Goal: Task Accomplishment & Management: Manage account settings

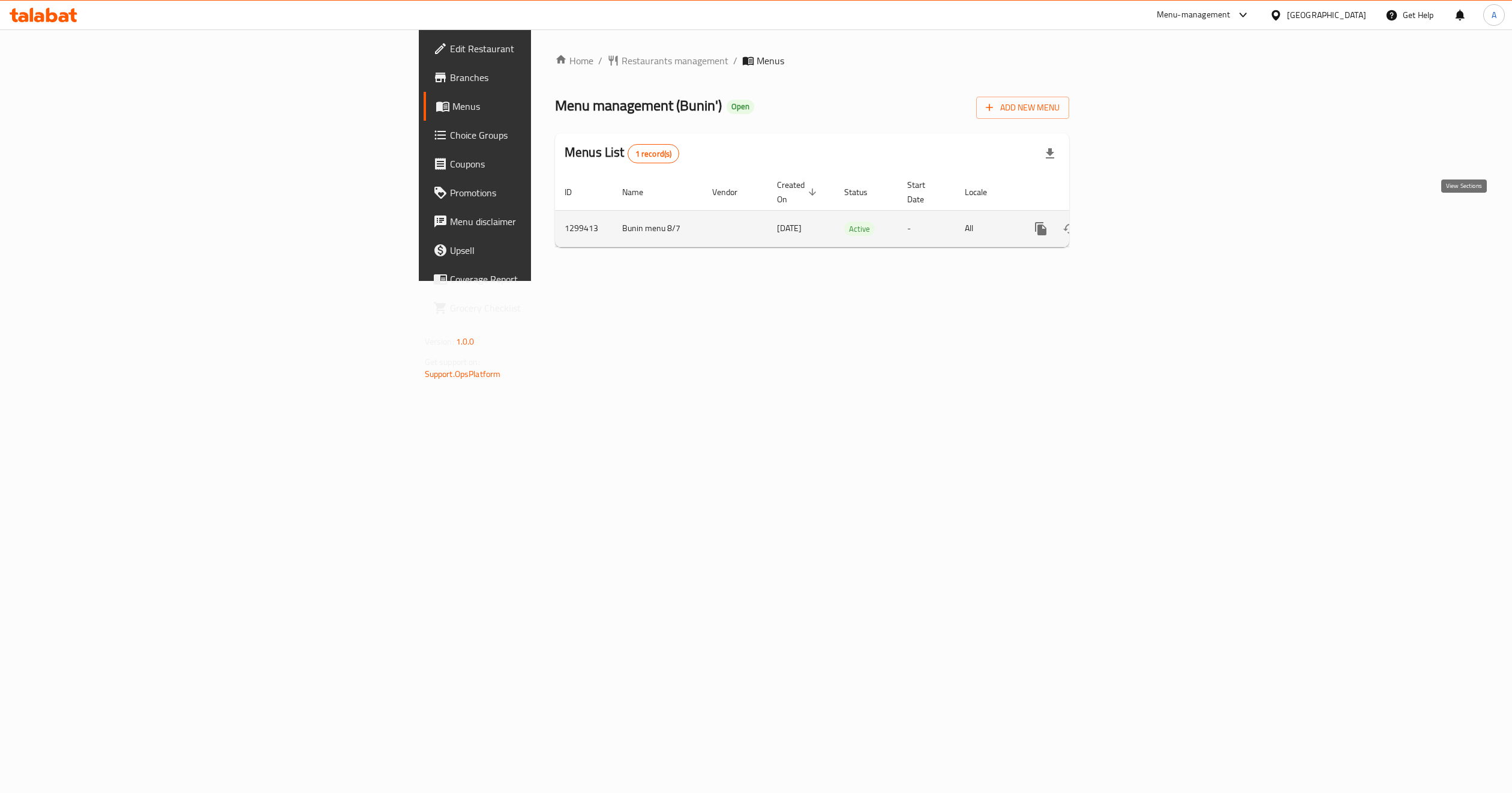
click at [1135, 222] on icon "enhanced table" at bounding box center [1127, 228] width 14 height 14
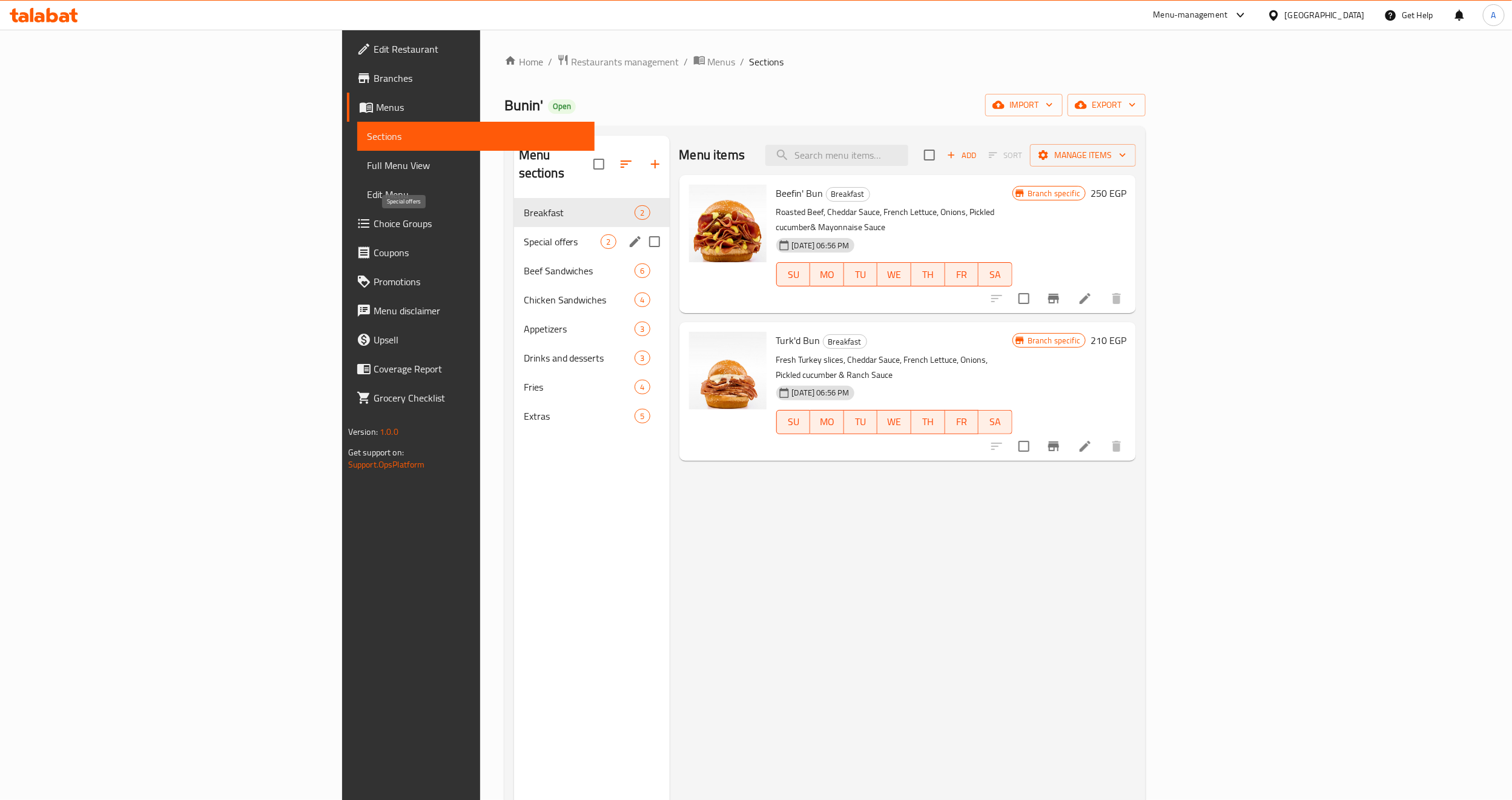
click at [524, 234] on span "Special offers" at bounding box center [562, 241] width 77 height 14
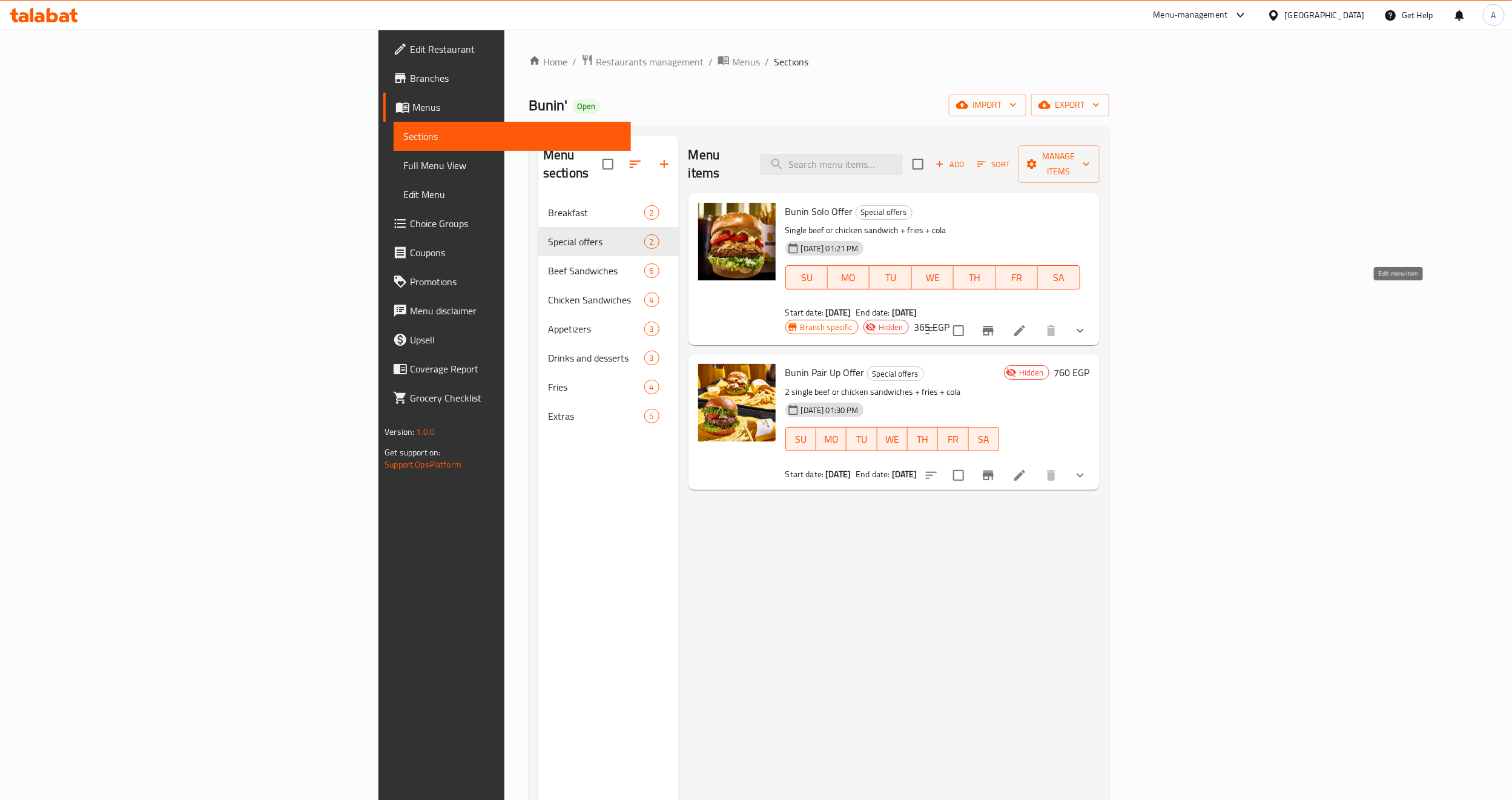
click at [1025, 325] on icon at bounding box center [1019, 330] width 11 height 11
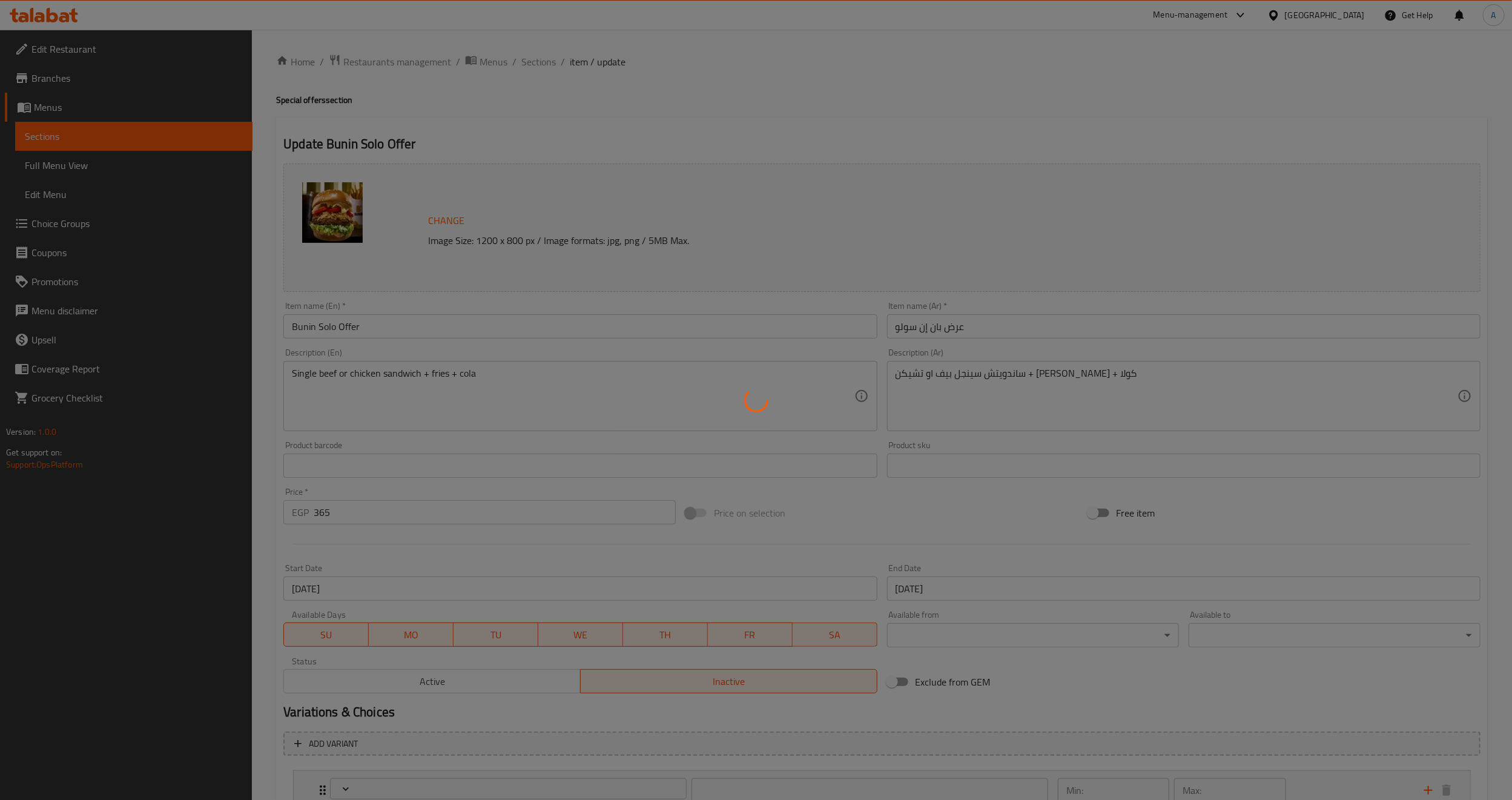
type input "اختيارك من السندويتش :"
type input "1"
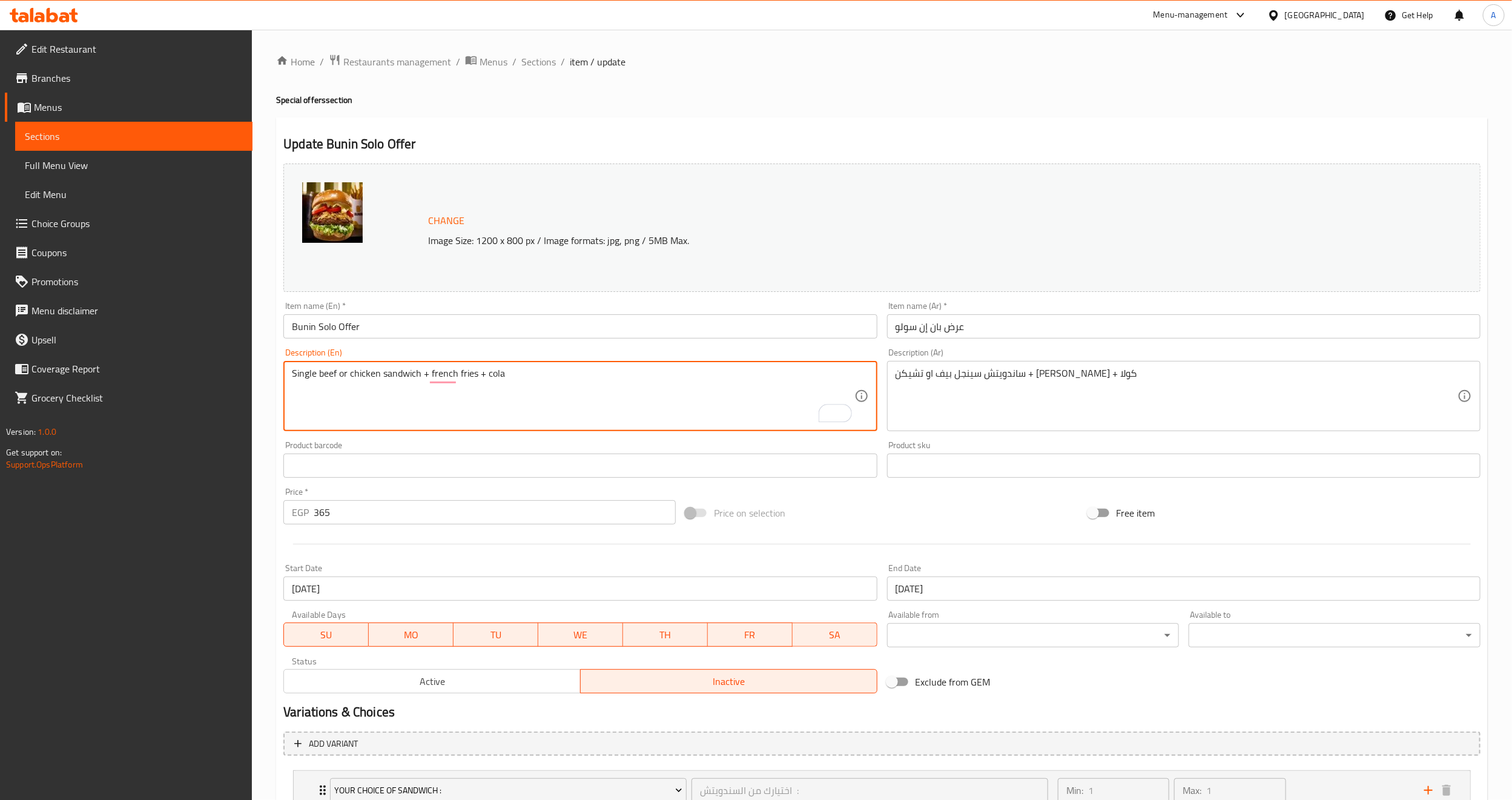
click at [427, 375] on textarea "Single beef or chicken sandwich + french fries + cola" at bounding box center [573, 396] width 562 height 58
click at [480, 369] on textarea "Single beef or chicken sandwich , french fries + cola" at bounding box center [573, 396] width 562 height 58
click at [560, 398] on textarea "Single beef or chicken sandwich, French fries, and cola" at bounding box center [573, 396] width 562 height 58
type textarea "Single beef or chicken sandwich, French fries, and cola"
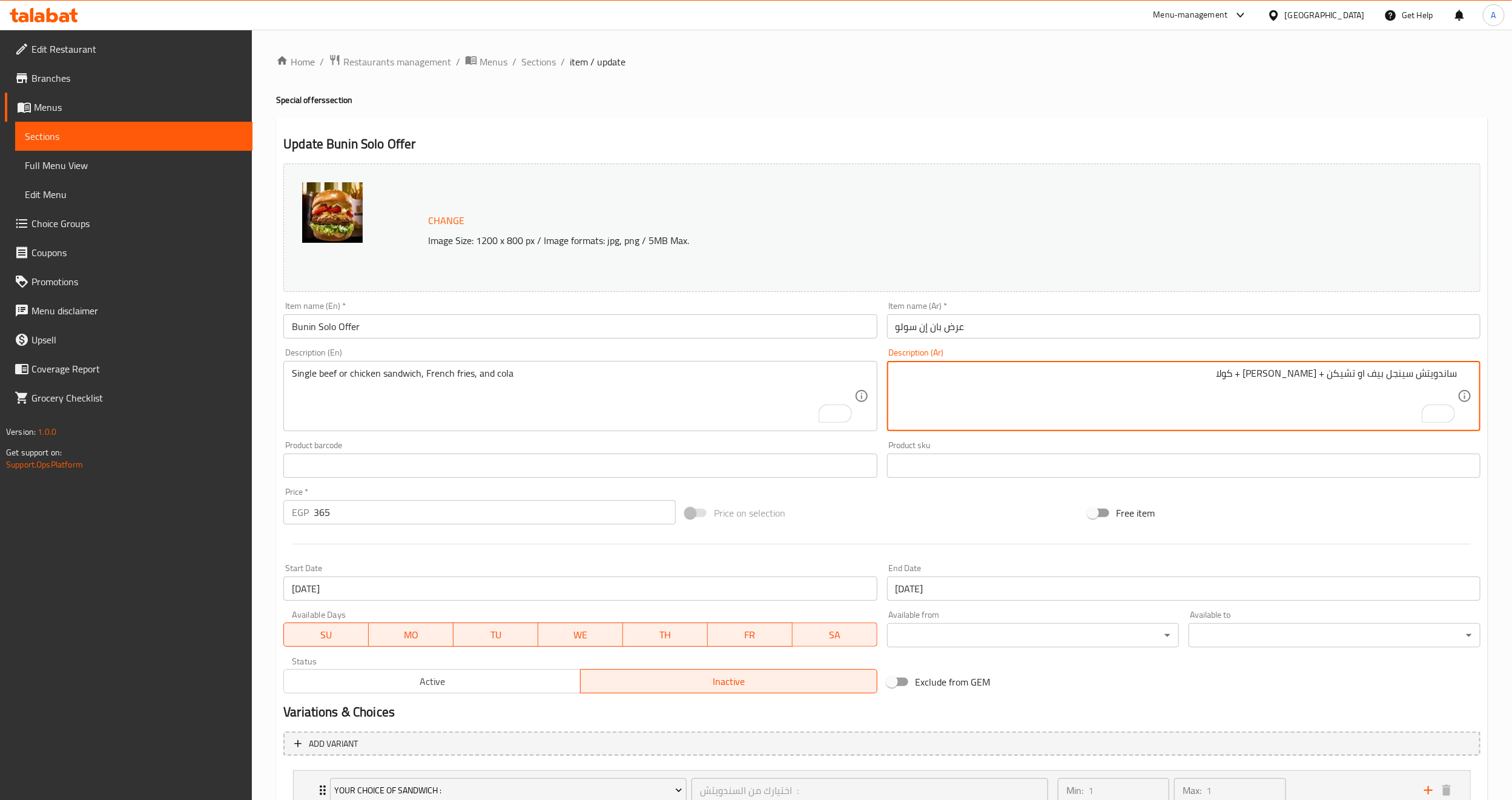
click at [1323, 376] on textarea "ساندويتش سينجل بيف او تشيكن + فرايز + كولا" at bounding box center [1176, 396] width 562 height 58
click at [446, 376] on textarea "Single beef or chicken sandwich, French fries, and cola" at bounding box center [573, 396] width 562 height 58
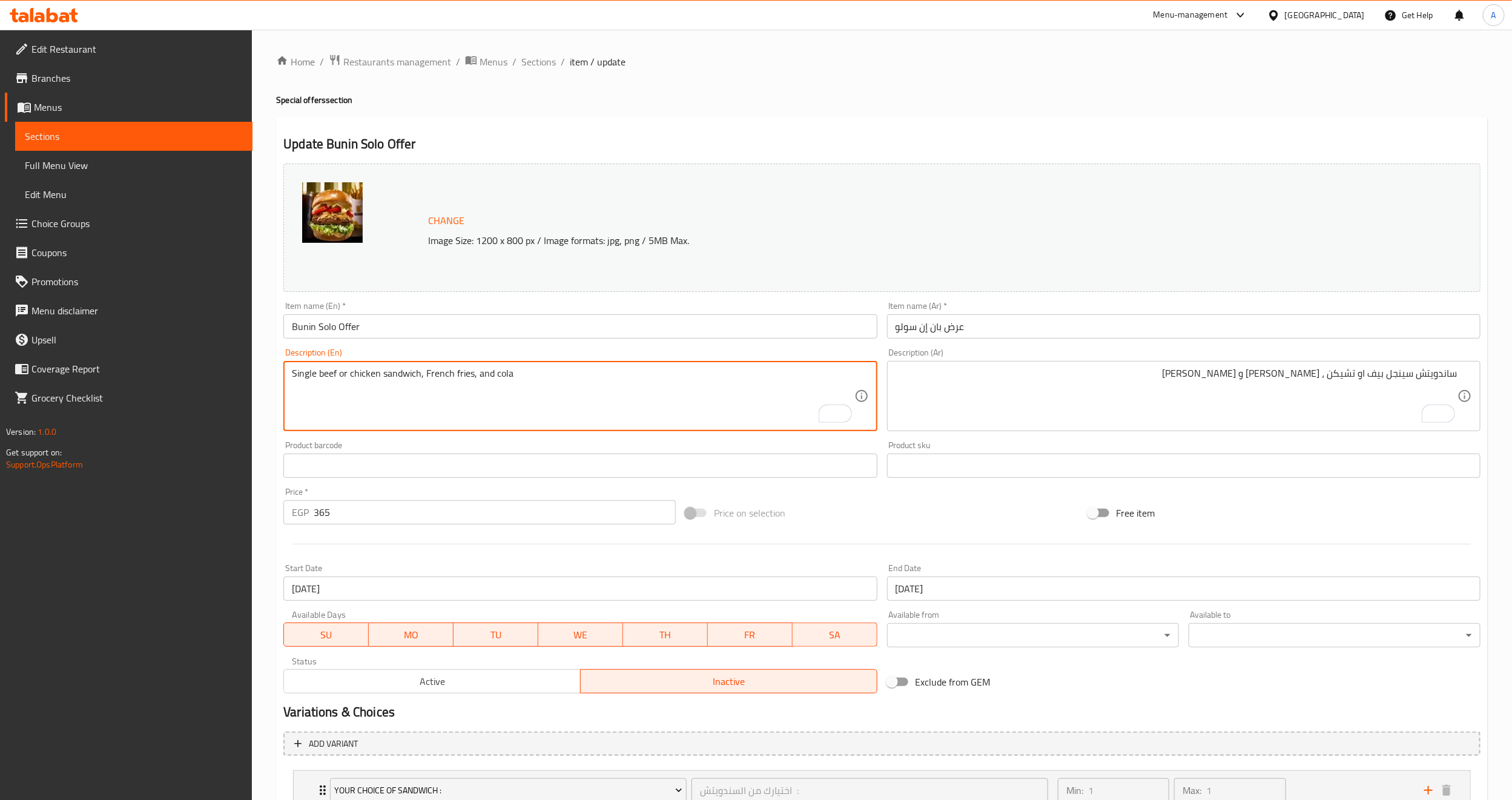
click at [446, 376] on textarea "Single beef or chicken sandwich, French fries, and cola" at bounding box center [573, 396] width 562 height 58
click at [474, 396] on textarea "Single beef or chicken sandwich, French fries, and cola" at bounding box center [573, 396] width 562 height 58
drag, startPoint x: 471, startPoint y: 375, endPoint x: 426, endPoint y: 375, distance: 45.0
click at [426, 375] on textarea "Single beef or chicken sandwich, French fries, and cola" at bounding box center [573, 396] width 562 height 58
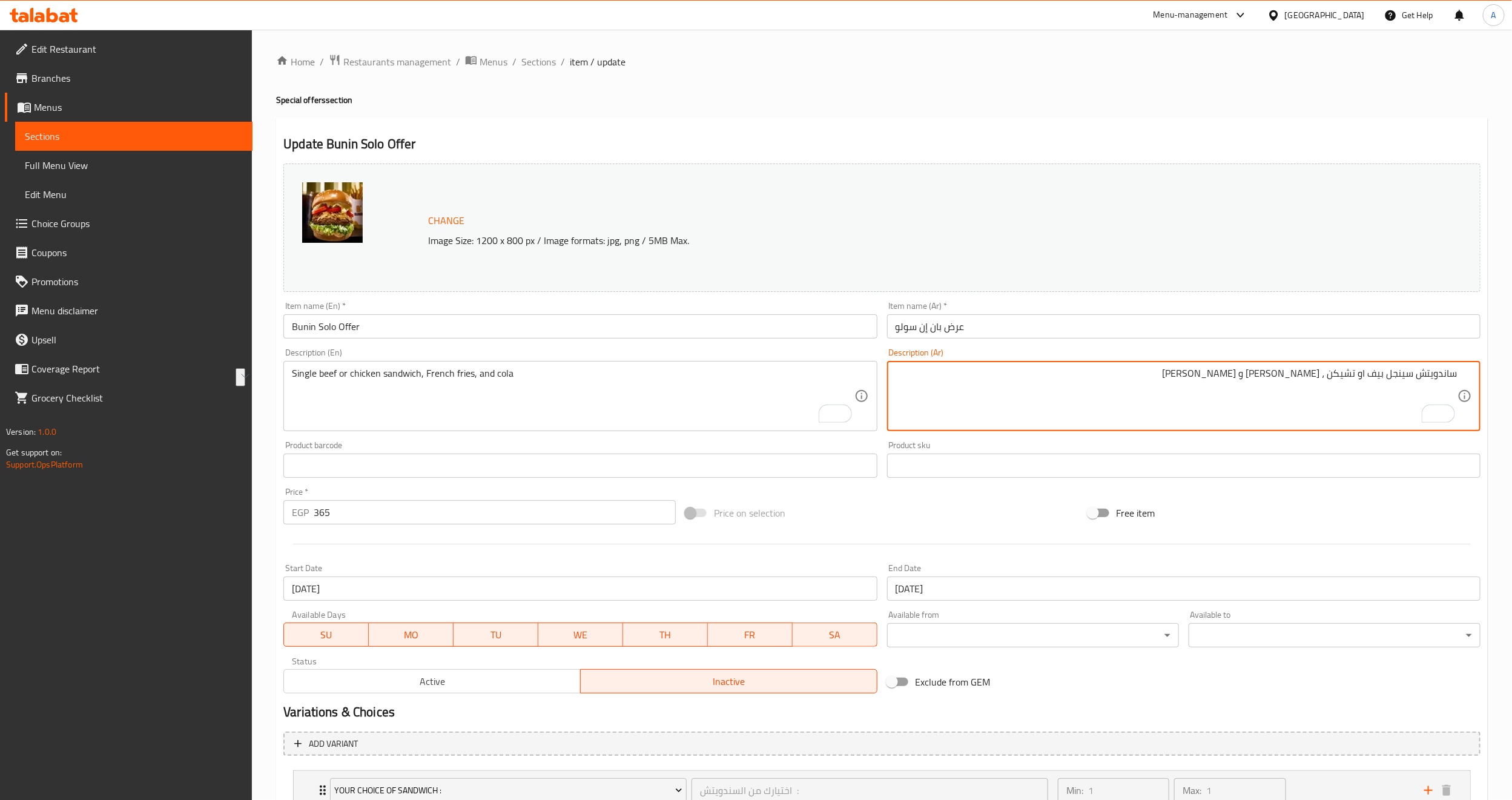
click at [1312, 377] on textarea "ساندويتش سينجل بيف او تشيكن ، فرايز و كولا" at bounding box center [1176, 396] width 562 height 58
paste textarea "بطاطس محمرة"
type textarea "ساندويتش سينجل بيف او تشيكن ، بطاطس محمرة و كولا"
click at [997, 542] on div at bounding box center [882, 544] width 1207 height 30
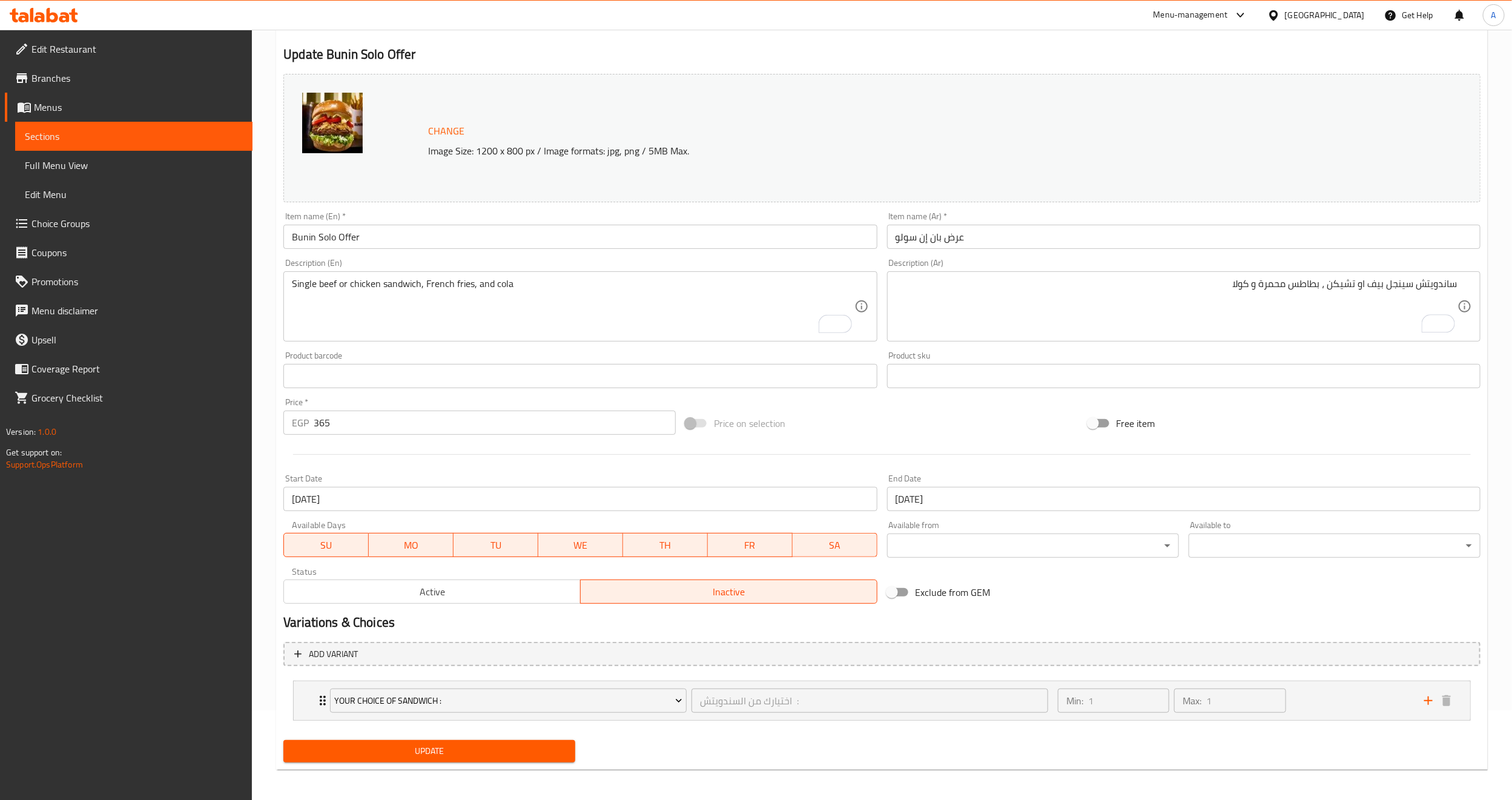
scroll to position [93, 0]
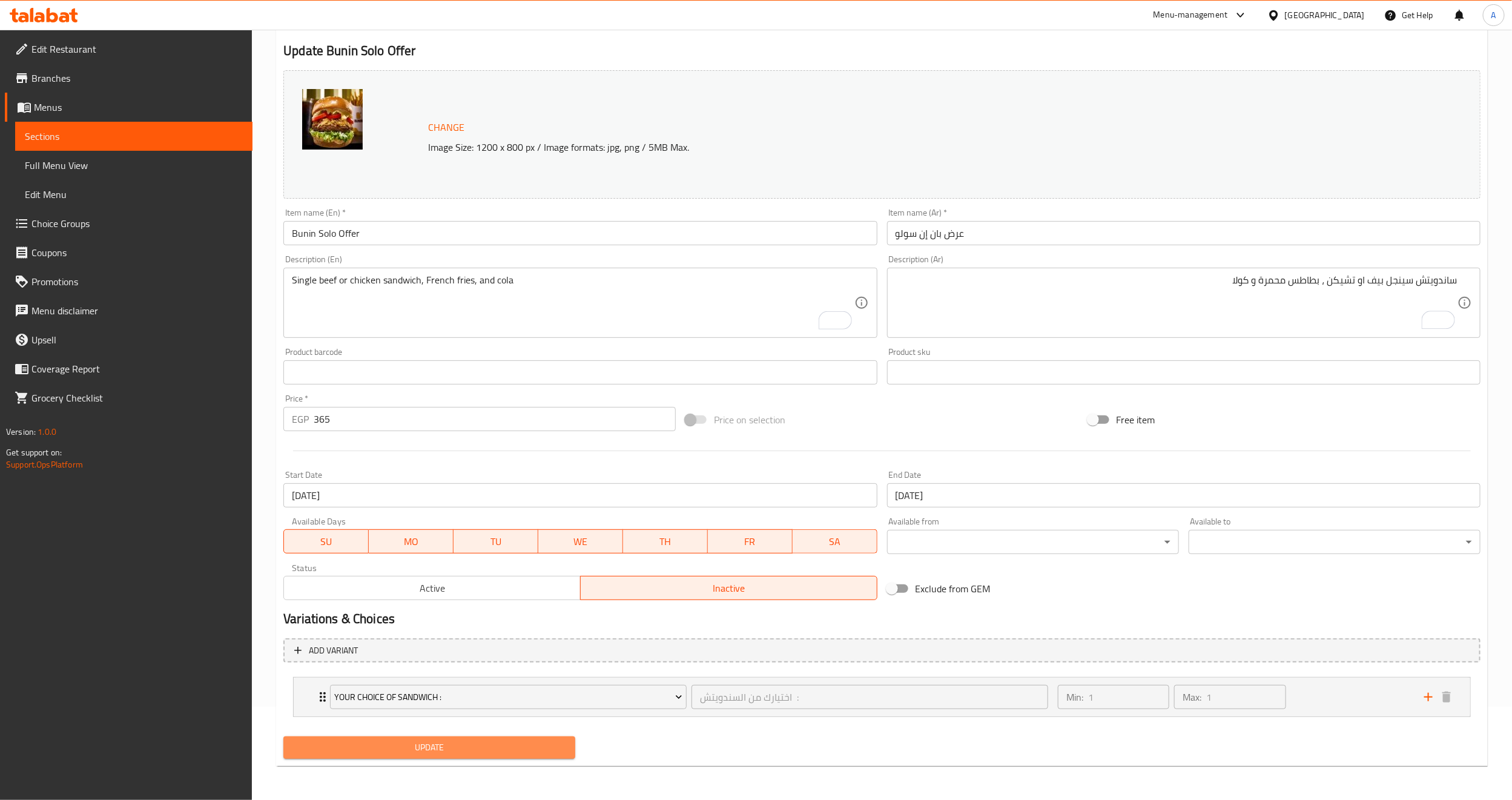
click at [453, 743] on span "Update" at bounding box center [429, 747] width 273 height 15
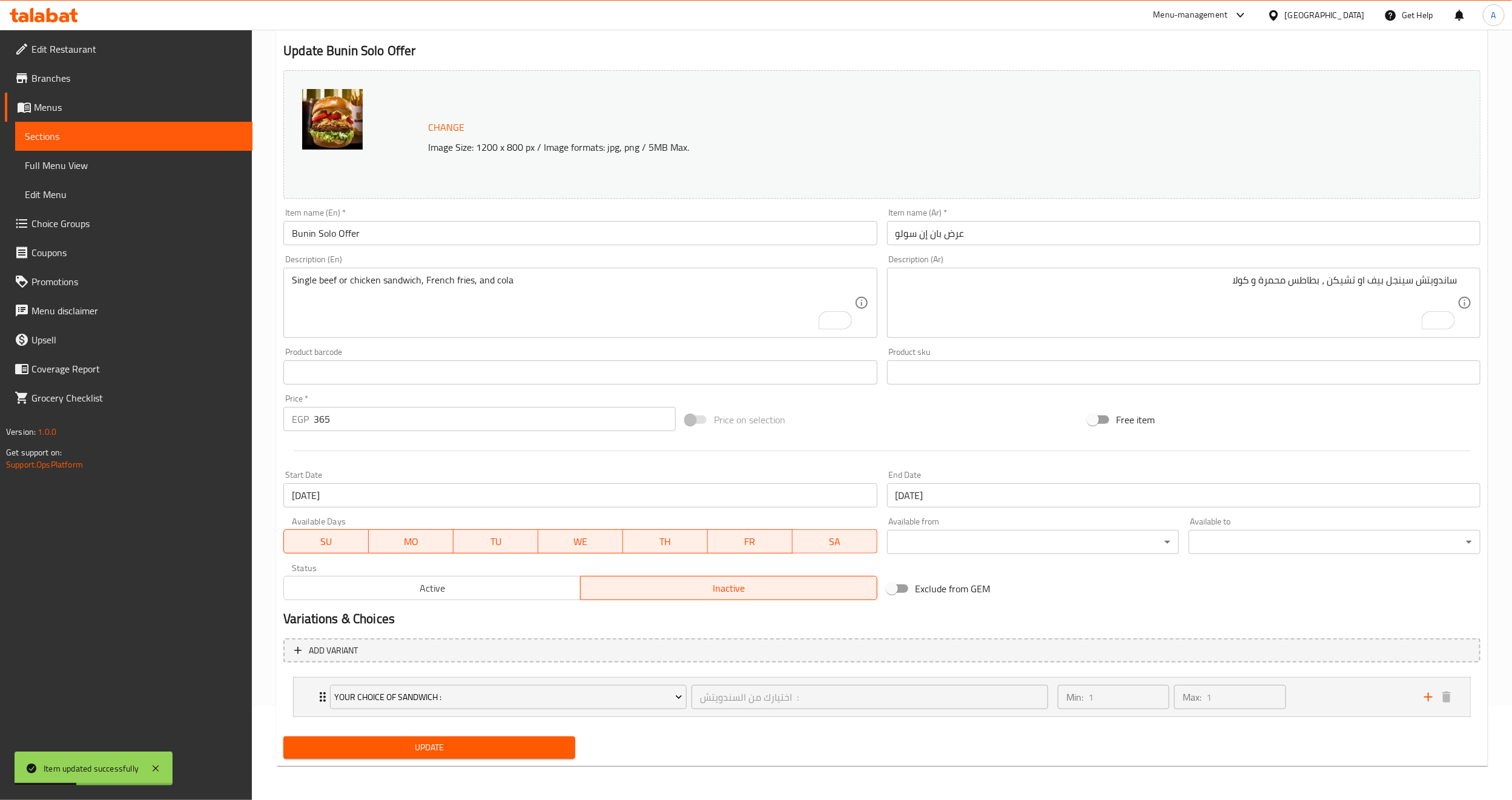
scroll to position [0, 0]
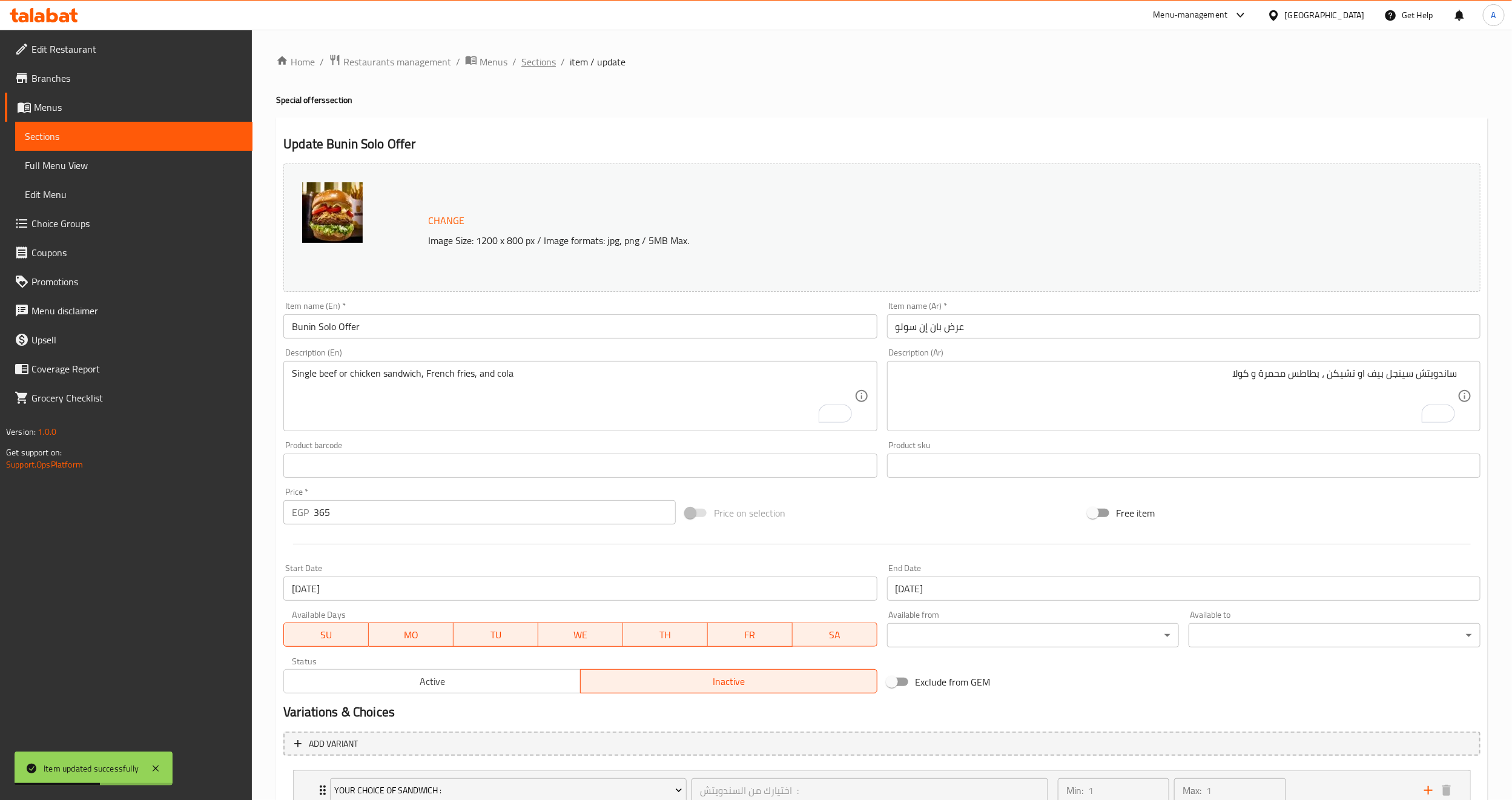
click at [531, 60] on span "Sections" at bounding box center [539, 62] width 35 height 14
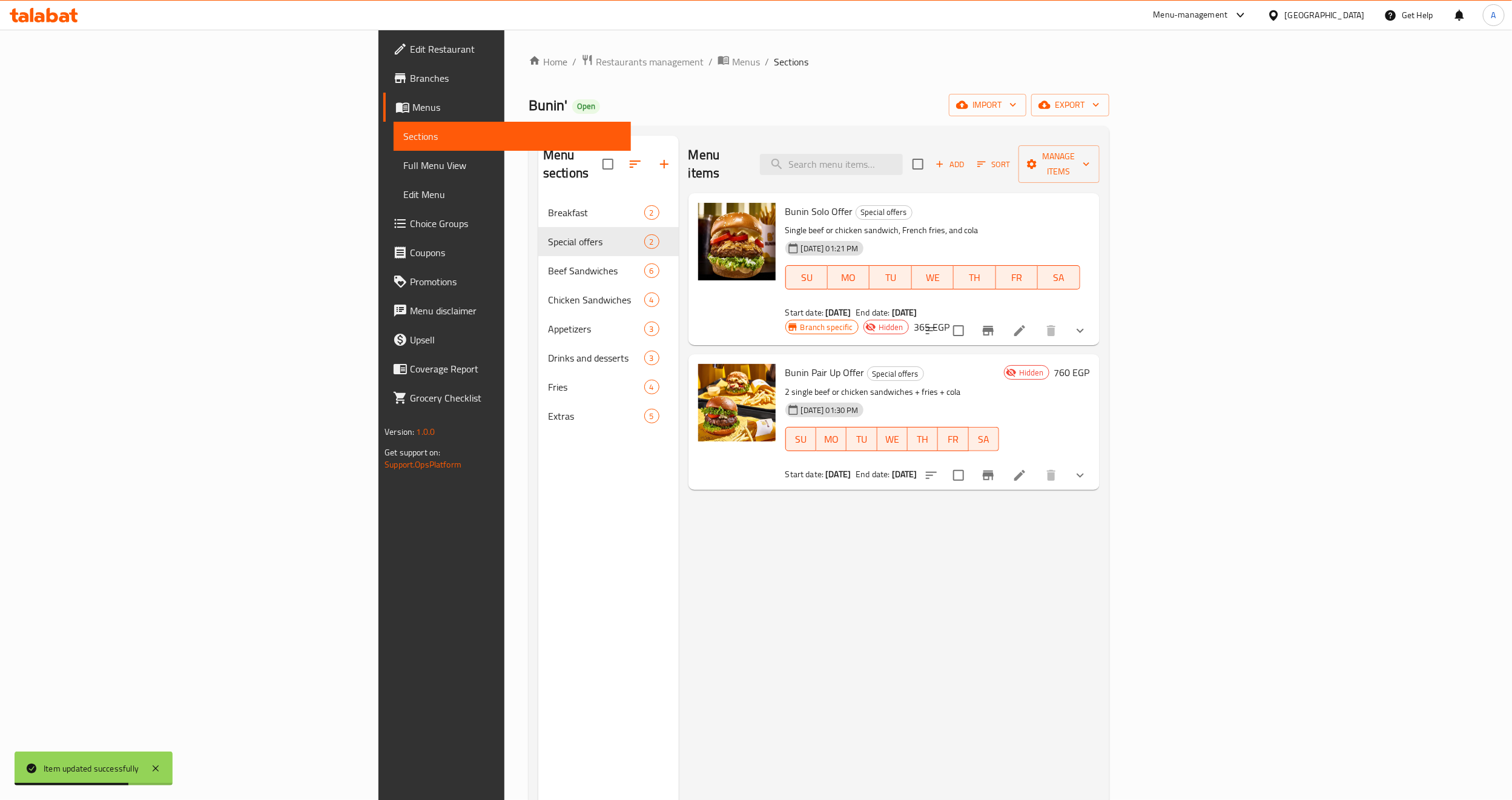
click at [943, 202] on h6 "Bunin Solo Offer Special offers" at bounding box center [933, 211] width 295 height 17
click at [1025, 469] on icon at bounding box center [1019, 474] width 11 height 11
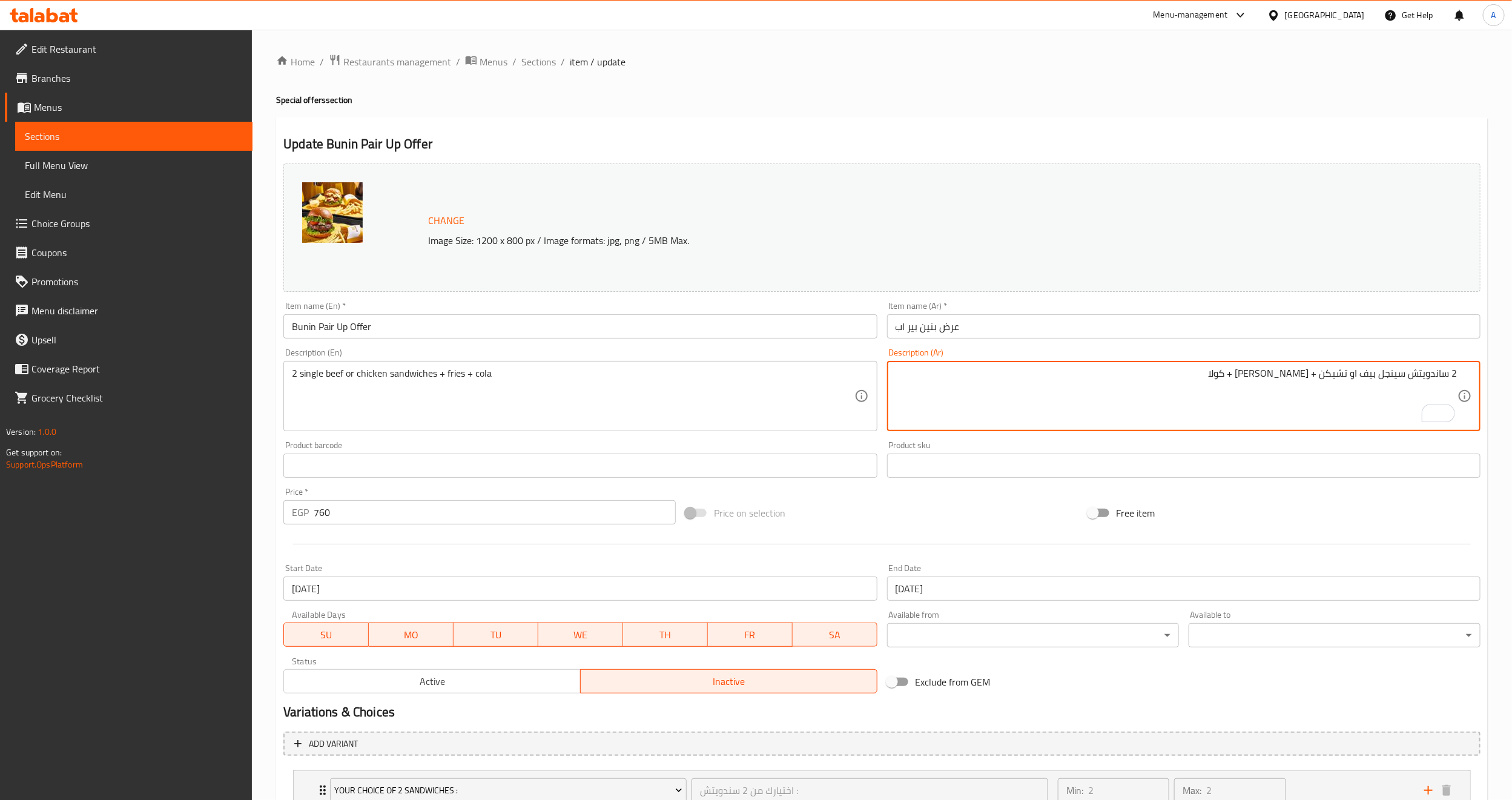
click at [1304, 371] on textarea "2 ساندويتش سينجل بيف او تشيكن + فرايز + كولا" at bounding box center [1176, 396] width 562 height 58
paste textarea "بطاطس محمرة"
type textarea "2 ساندويتش سينجل بيف او تشيكن + بطاطس محمرة+ كولا"
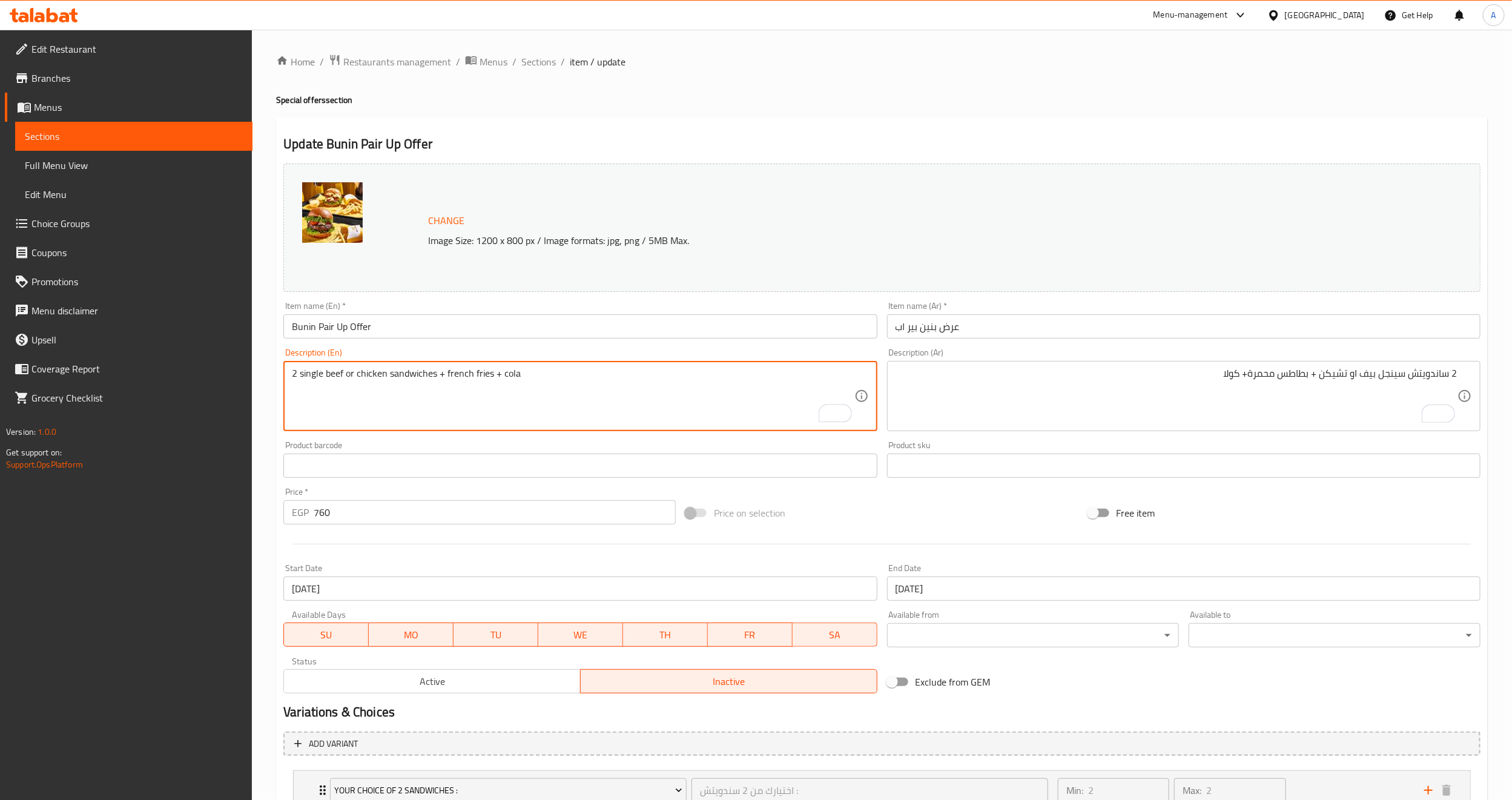
click at [516, 440] on div "Product barcode Product barcode" at bounding box center [580, 459] width 604 height 46
click at [500, 402] on textarea "2 single beef or chicken sandwiches + French fries + cola" at bounding box center [573, 396] width 562 height 58
click at [442, 375] on textarea "2 single beef or chicken sandwiches + French fries + cola" at bounding box center [573, 396] width 562 height 58
drag, startPoint x: 510, startPoint y: 375, endPoint x: 565, endPoint y: 578, distance: 210.3
click at [511, 375] on textarea "2 single beef or chicken sandwiches, French fries, and cola" at bounding box center [573, 396] width 562 height 58
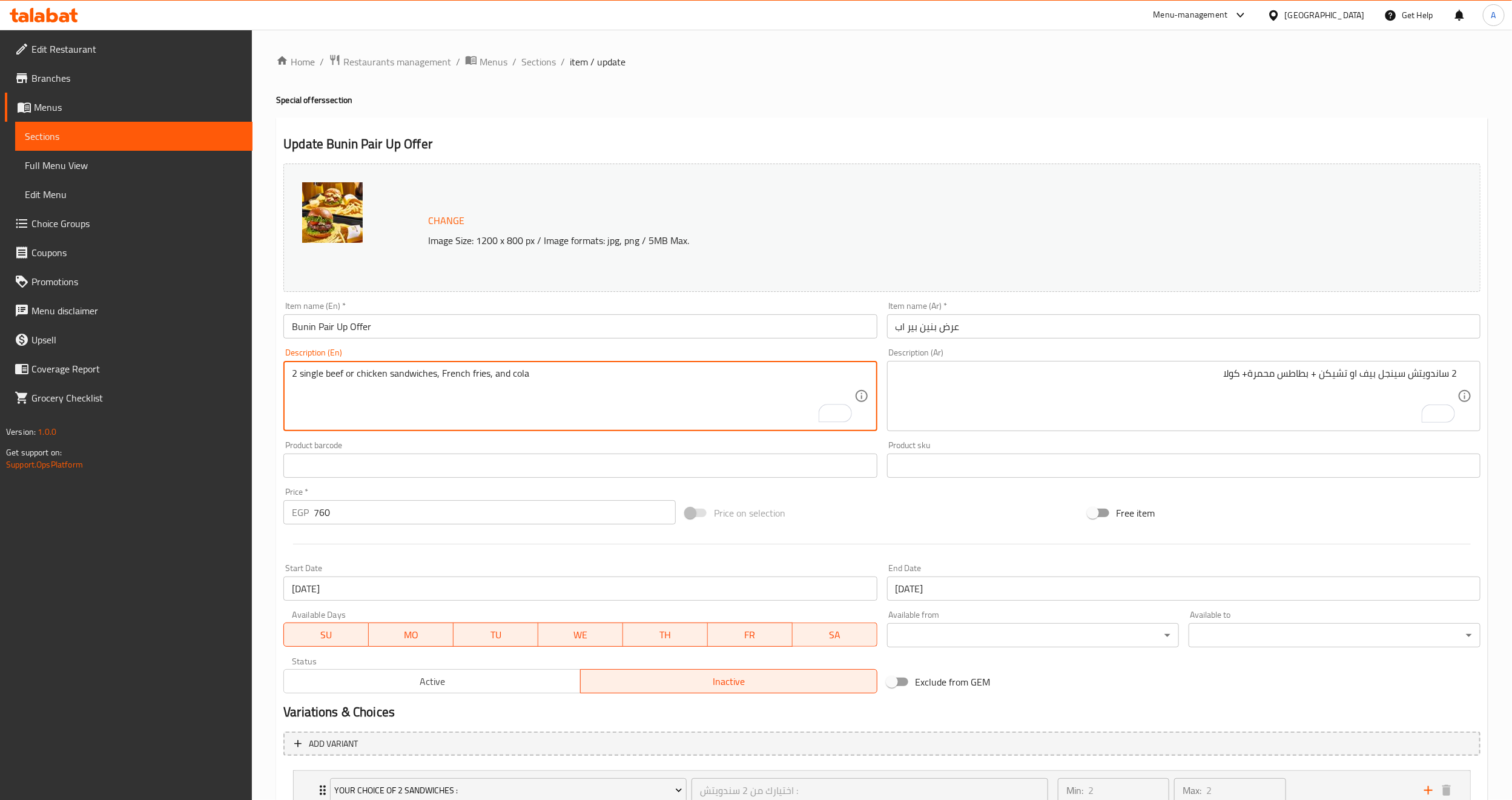
type textarea "2 single beef or chicken sandwiches, French fries, and cola"
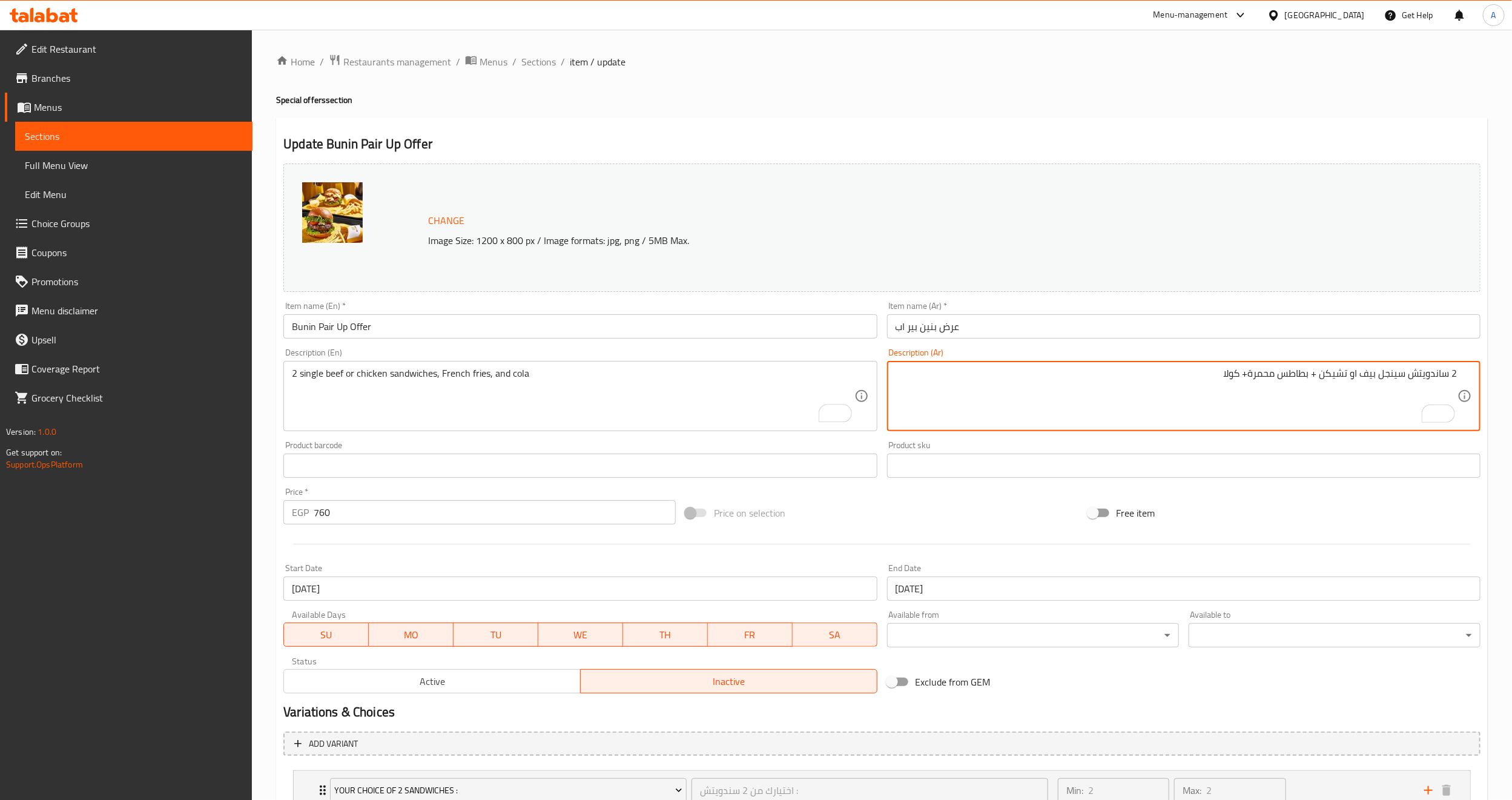
click at [1245, 380] on textarea "2 ساندويتش سينجل بيف او تشيكن + بطاطس محمرة+ كولا" at bounding box center [1176, 396] width 562 height 58
click at [1316, 378] on textarea "2 ساندويتش سينجل بيف او تشيكن + بطاطس محمرة و كولا" at bounding box center [1176, 396] width 562 height 58
type textarea "2 ساندويتش سينجل بيف او تشيكن ، بطاطس محمرة و كولا"
click at [1364, 486] on div "Change Image Size: 1200 x 800 px / Image formats: jpg, png / 5MB Max. Item name…" at bounding box center [882, 429] width 1207 height 540
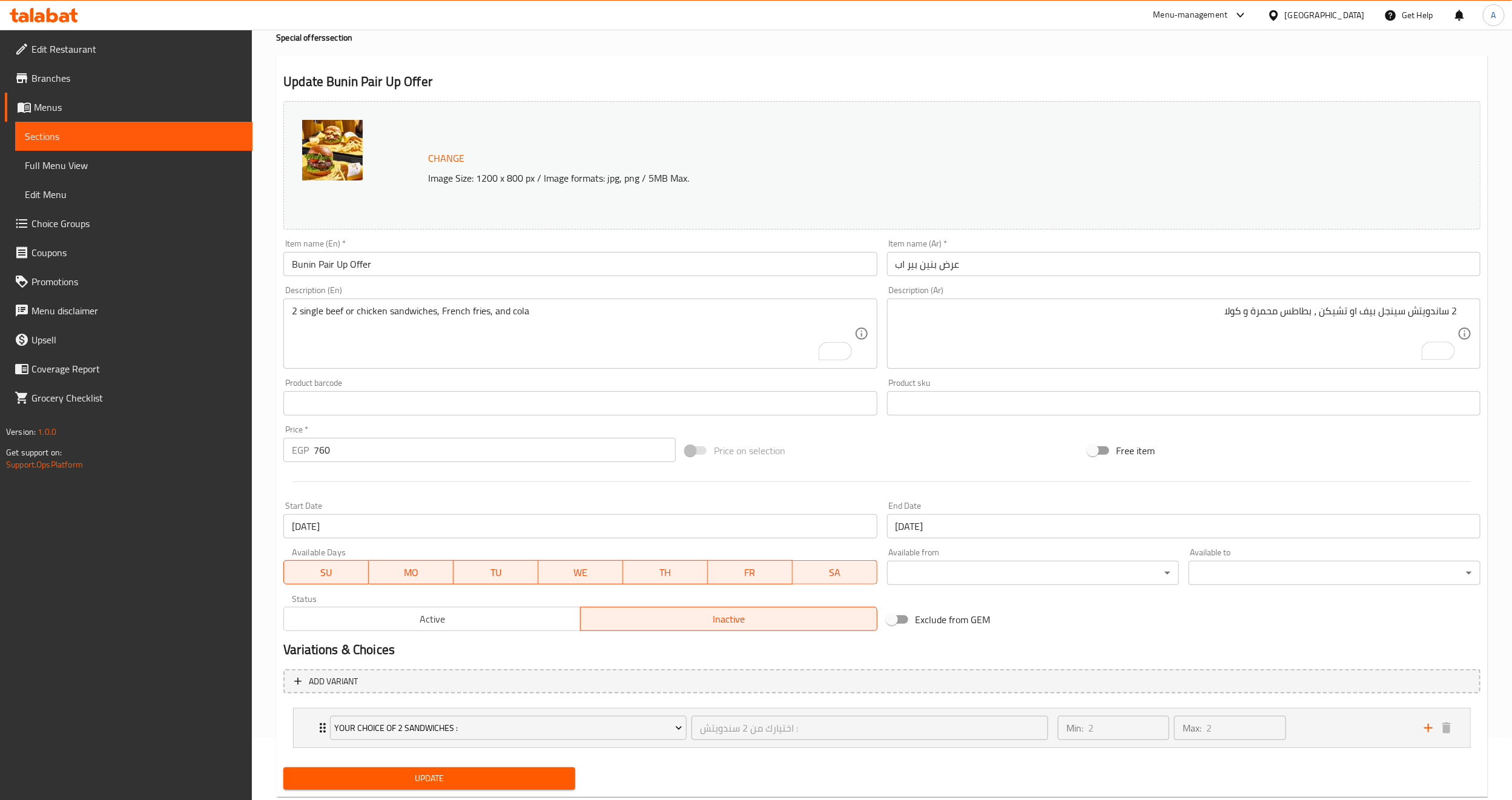
scroll to position [93, 0]
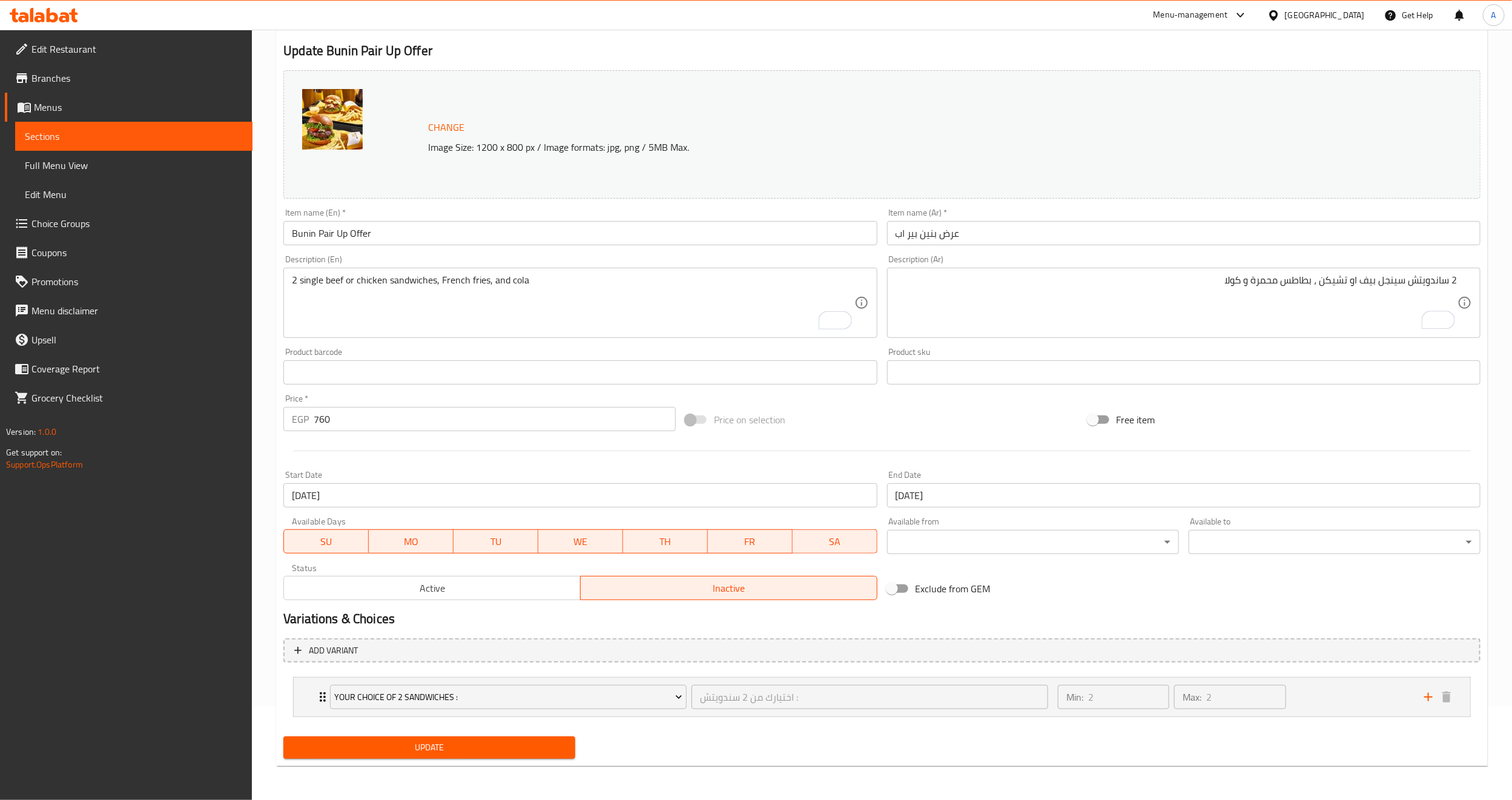
click at [449, 752] on span "Update" at bounding box center [429, 747] width 273 height 15
click at [433, 739] on span "Update" at bounding box center [429, 747] width 273 height 15
click at [108, 138] on span "Sections" at bounding box center [134, 136] width 218 height 14
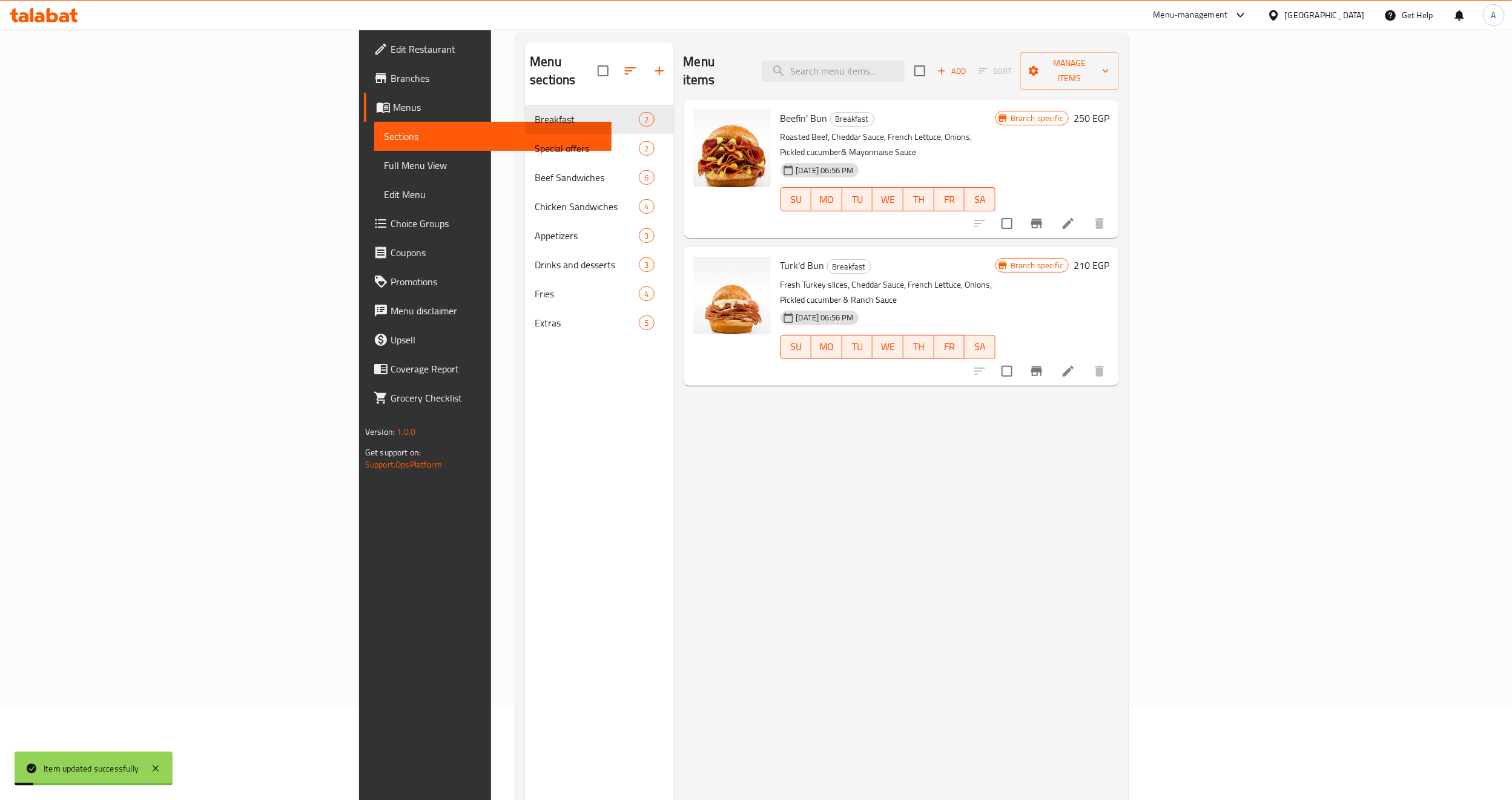
click at [1014, 597] on div "Menu items Add Sort Manage items Beefin' Bun Breakfast Roasted Beef, Cheddar Sa…" at bounding box center [897, 442] width 446 height 800
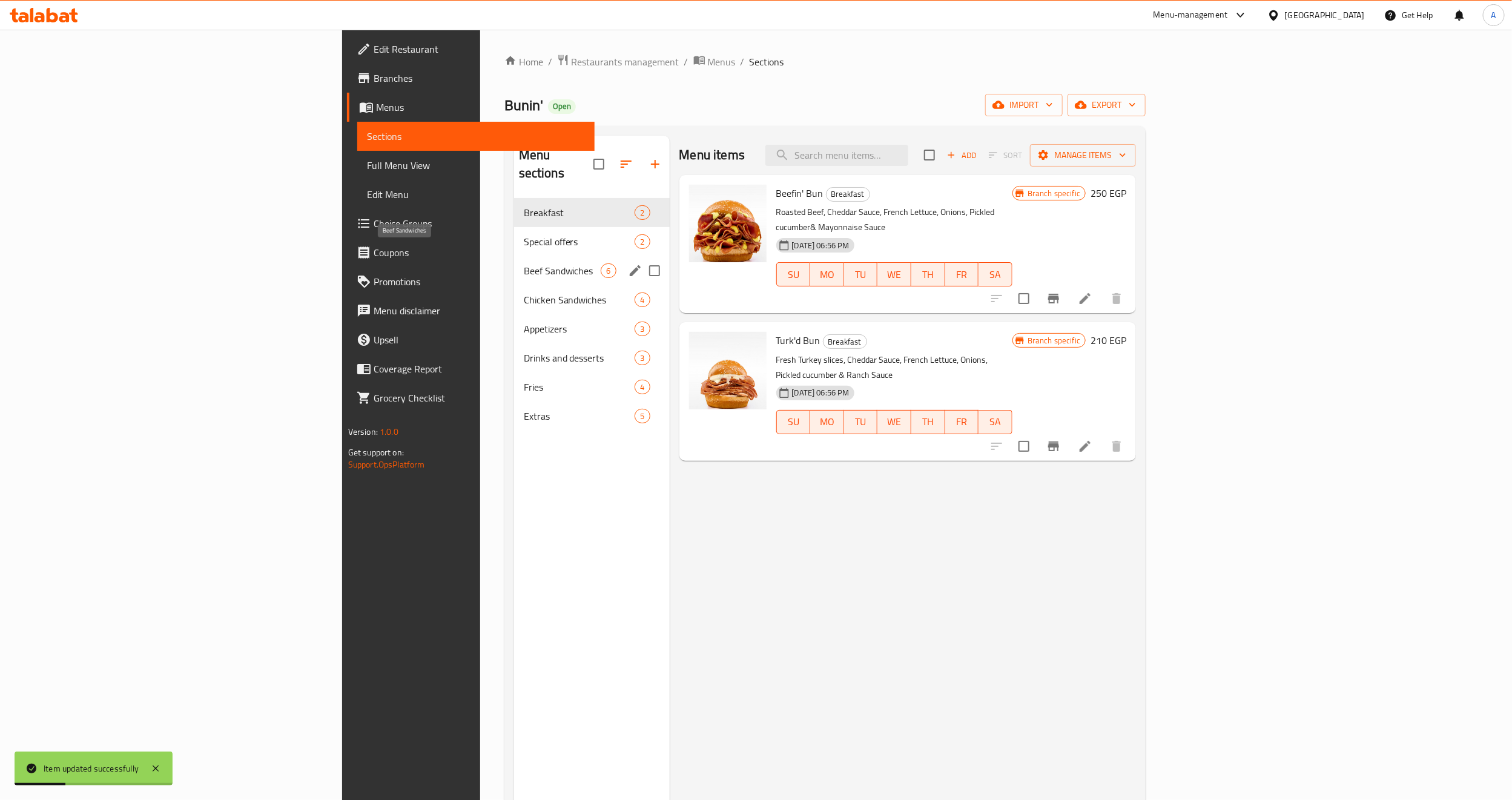
click at [524, 263] on span "Beef Sandwiches" at bounding box center [562, 270] width 77 height 14
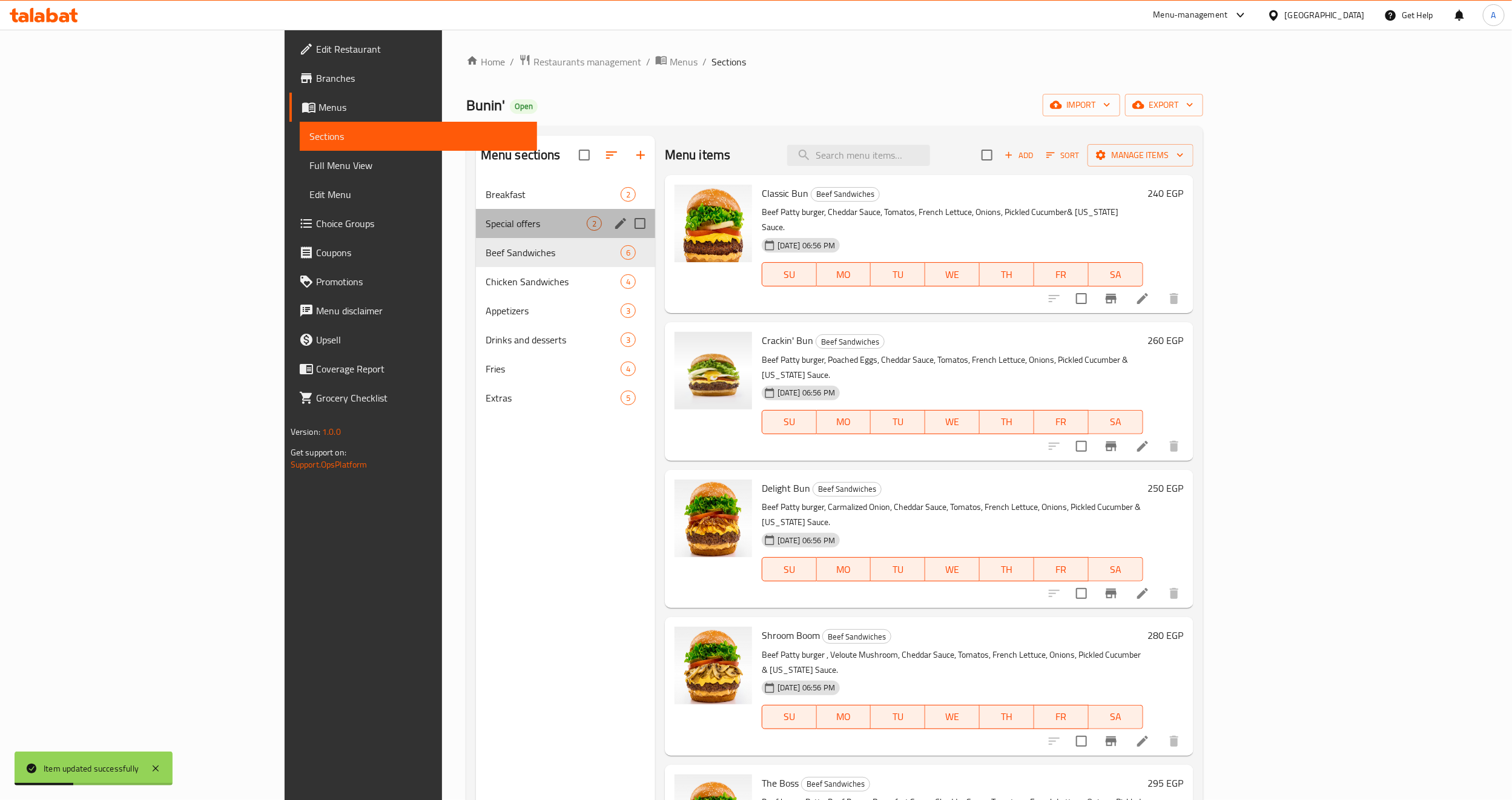
click at [476, 214] on div "Special offers 2" at bounding box center [566, 224] width 179 height 29
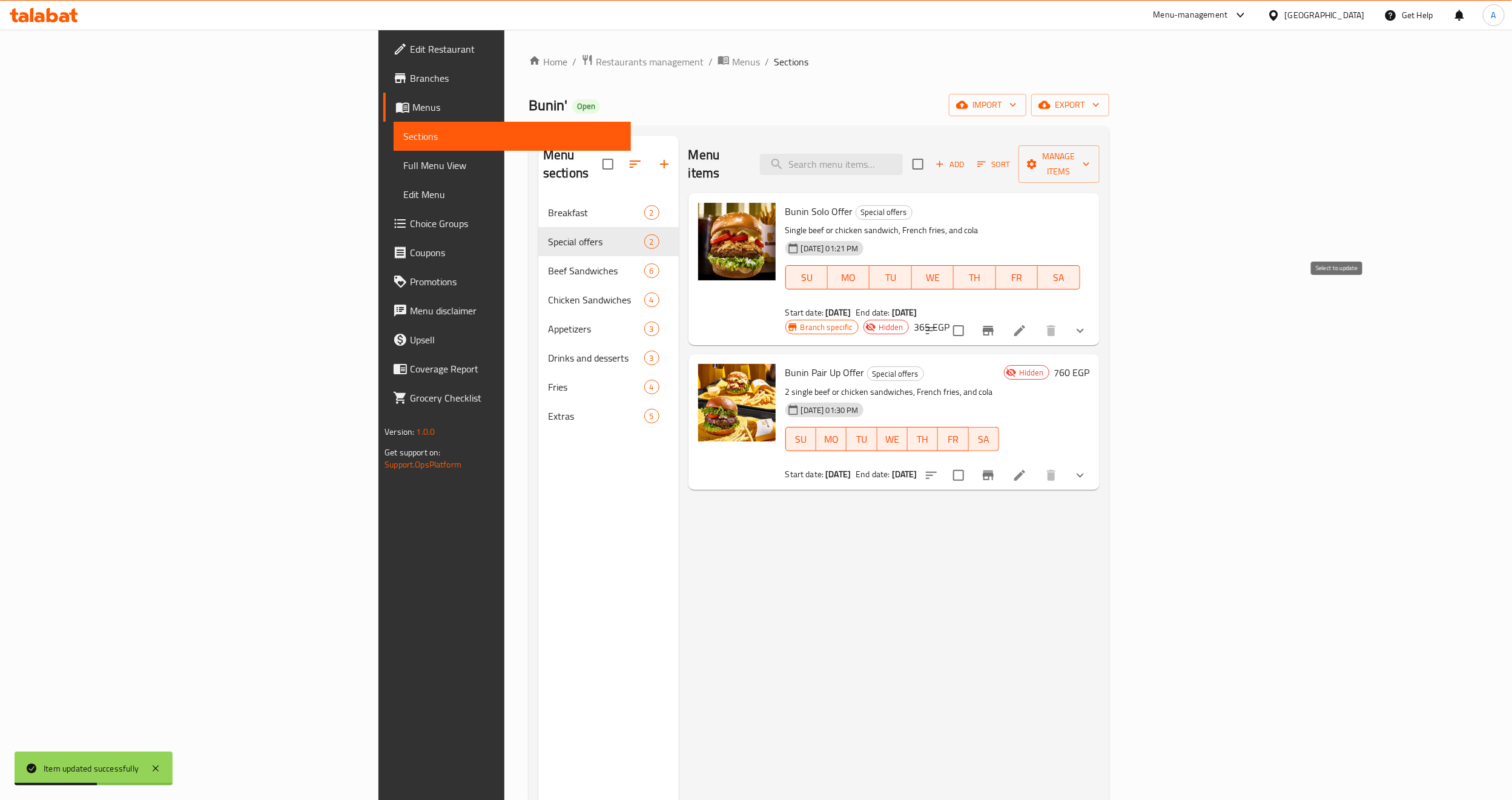
click at [971, 318] on input "checkbox" at bounding box center [958, 331] width 25 height 25
checkbox input "true"
click at [971, 463] on input "checkbox" at bounding box center [958, 475] width 25 height 25
checkbox input "true"
click at [1090, 154] on span "Manage items" at bounding box center [1059, 163] width 62 height 30
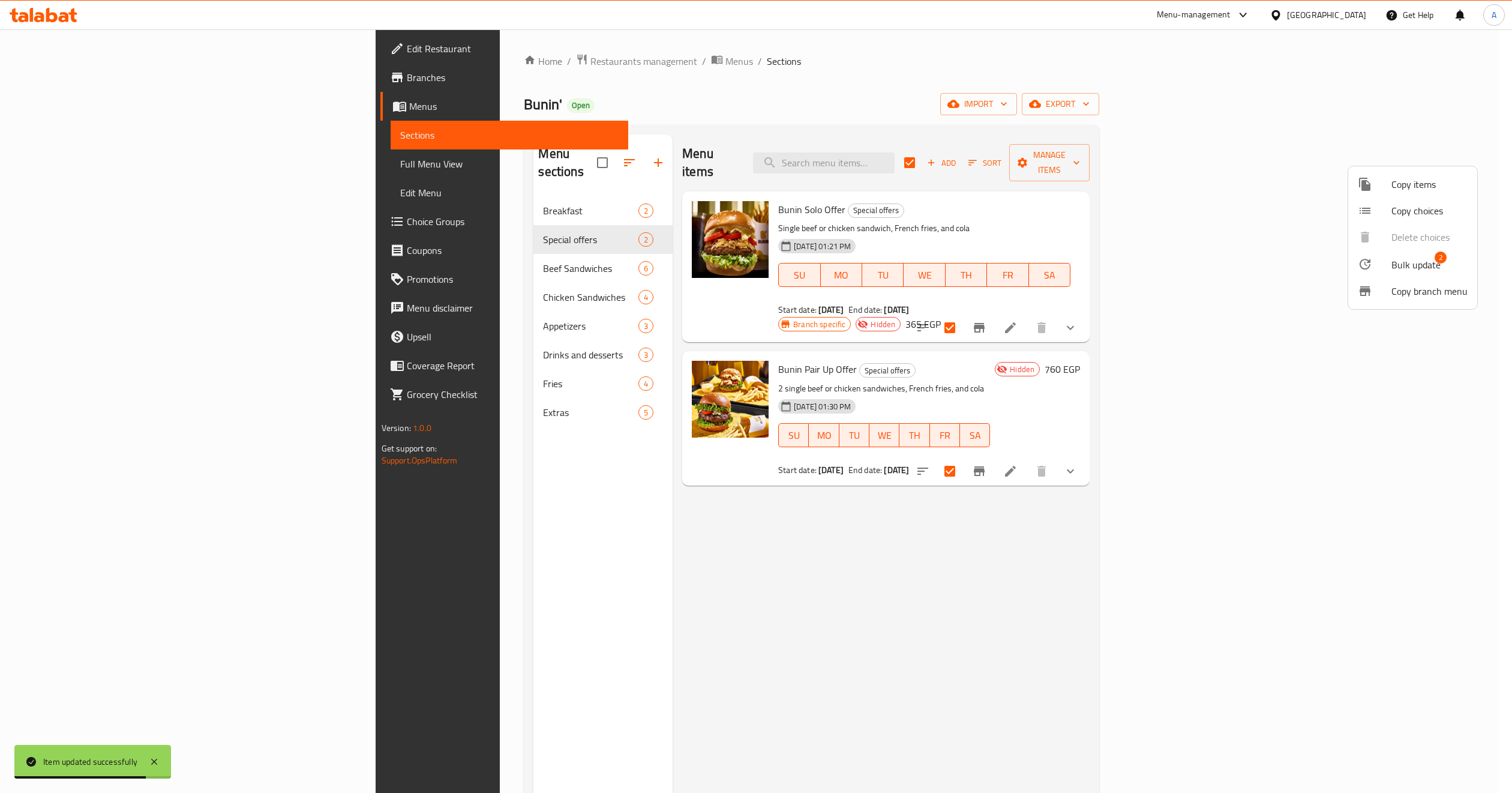
click at [1372, 259] on icon at bounding box center [1364, 264] width 14 height 14
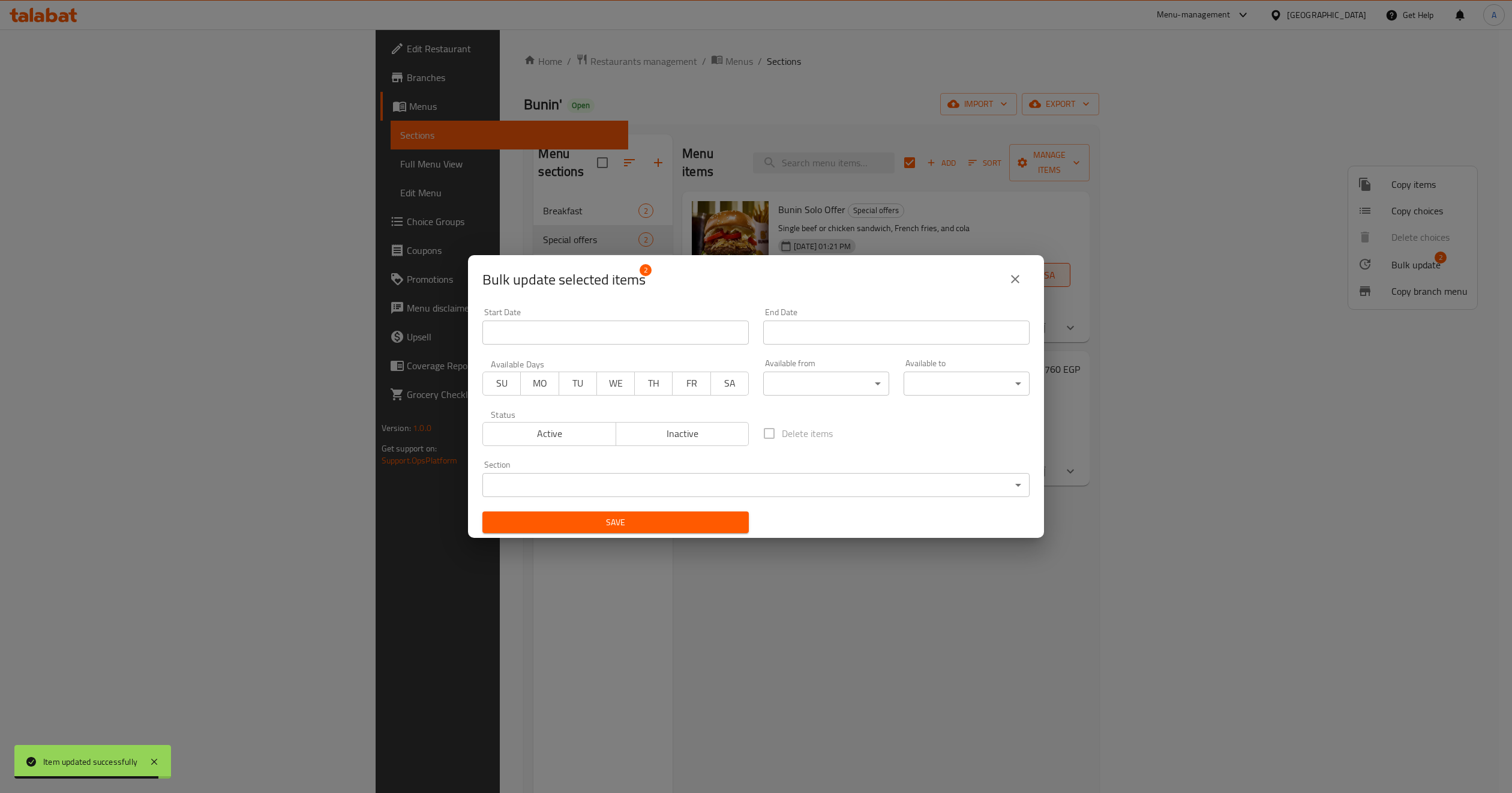
click at [576, 439] on span "Active" at bounding box center [549, 434] width 123 height 17
click at [634, 521] on span "Save" at bounding box center [615, 523] width 247 height 15
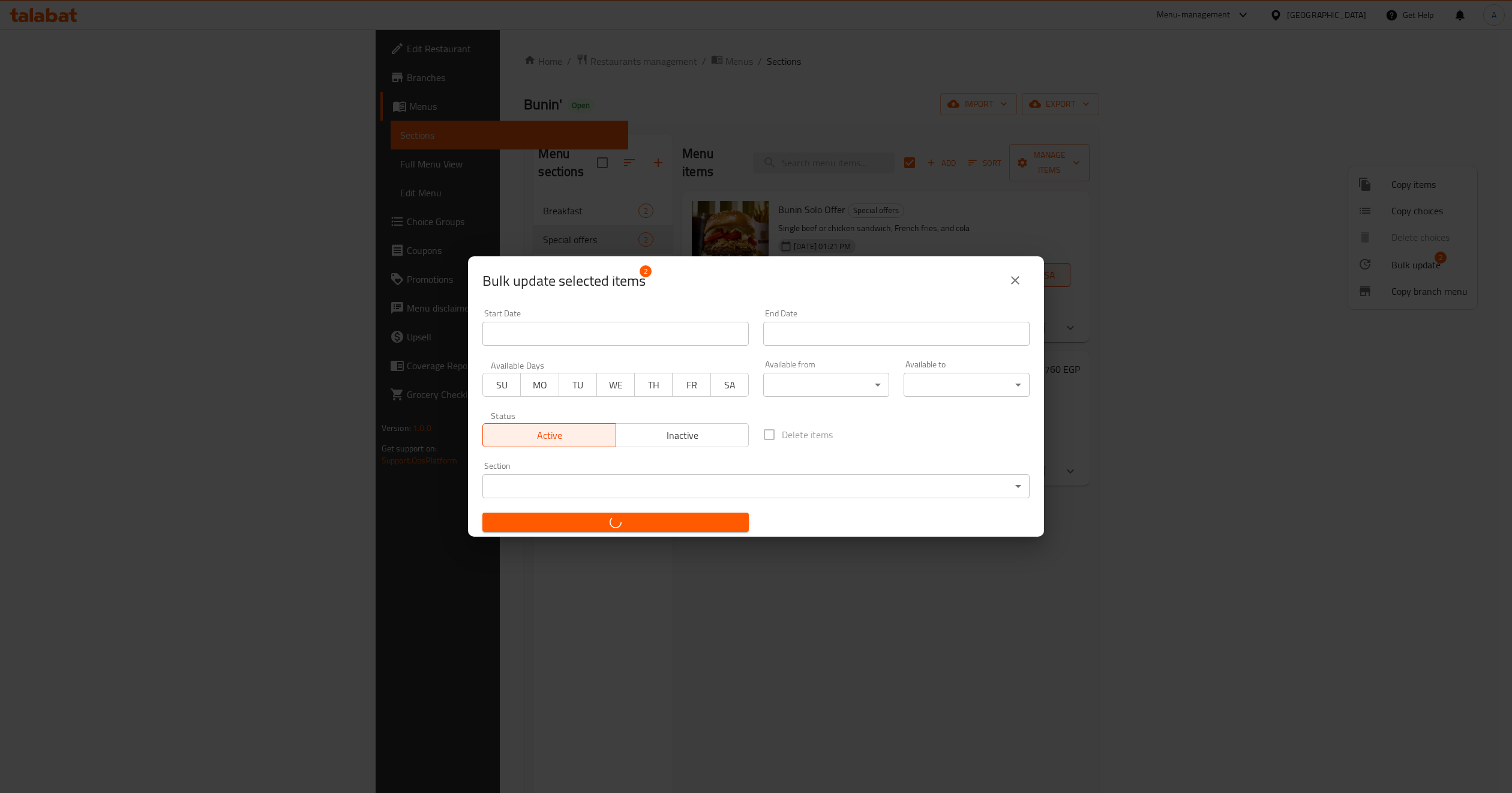
checkbox input "false"
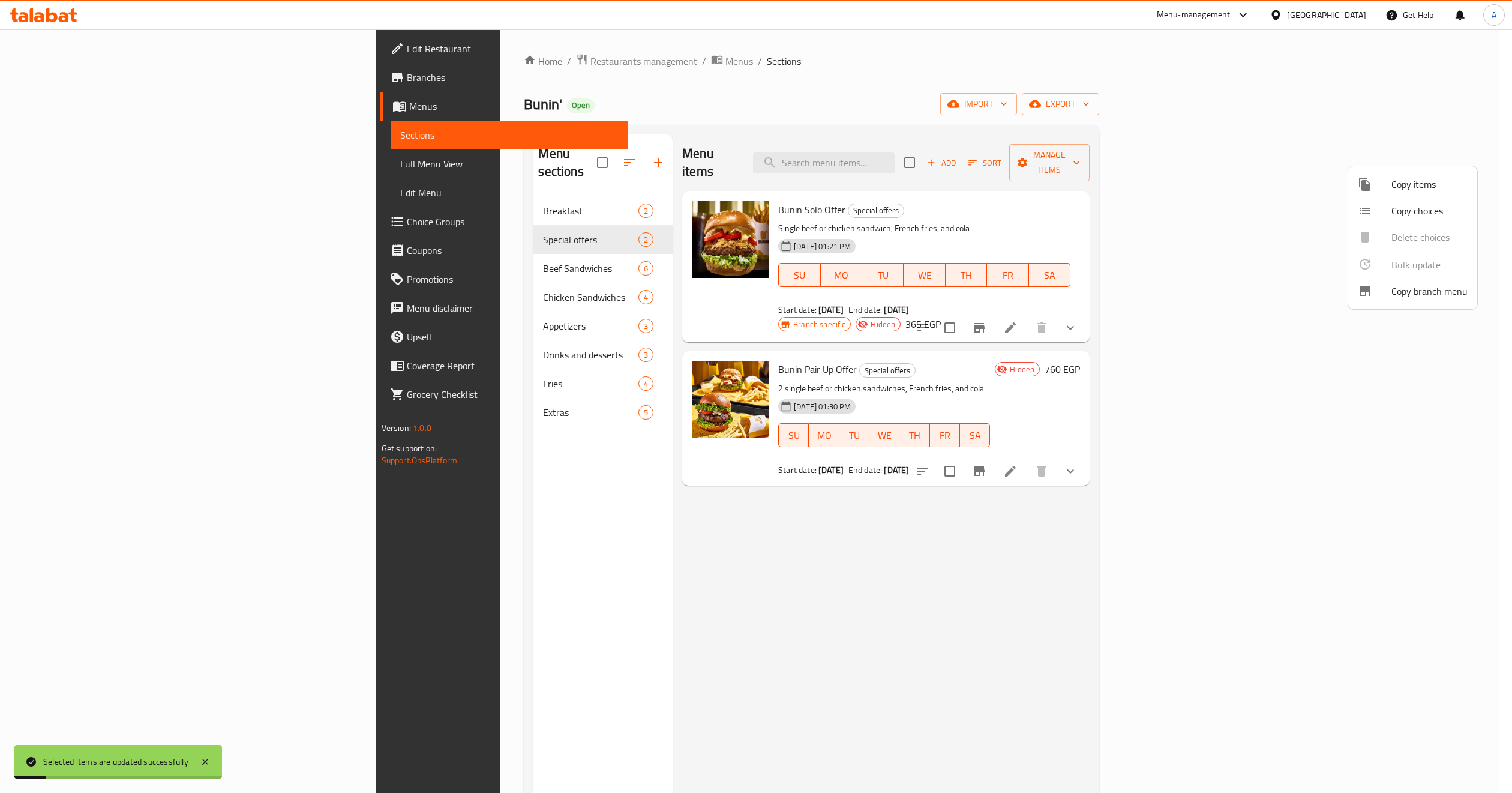
click at [1137, 364] on div at bounding box center [756, 396] width 1512 height 793
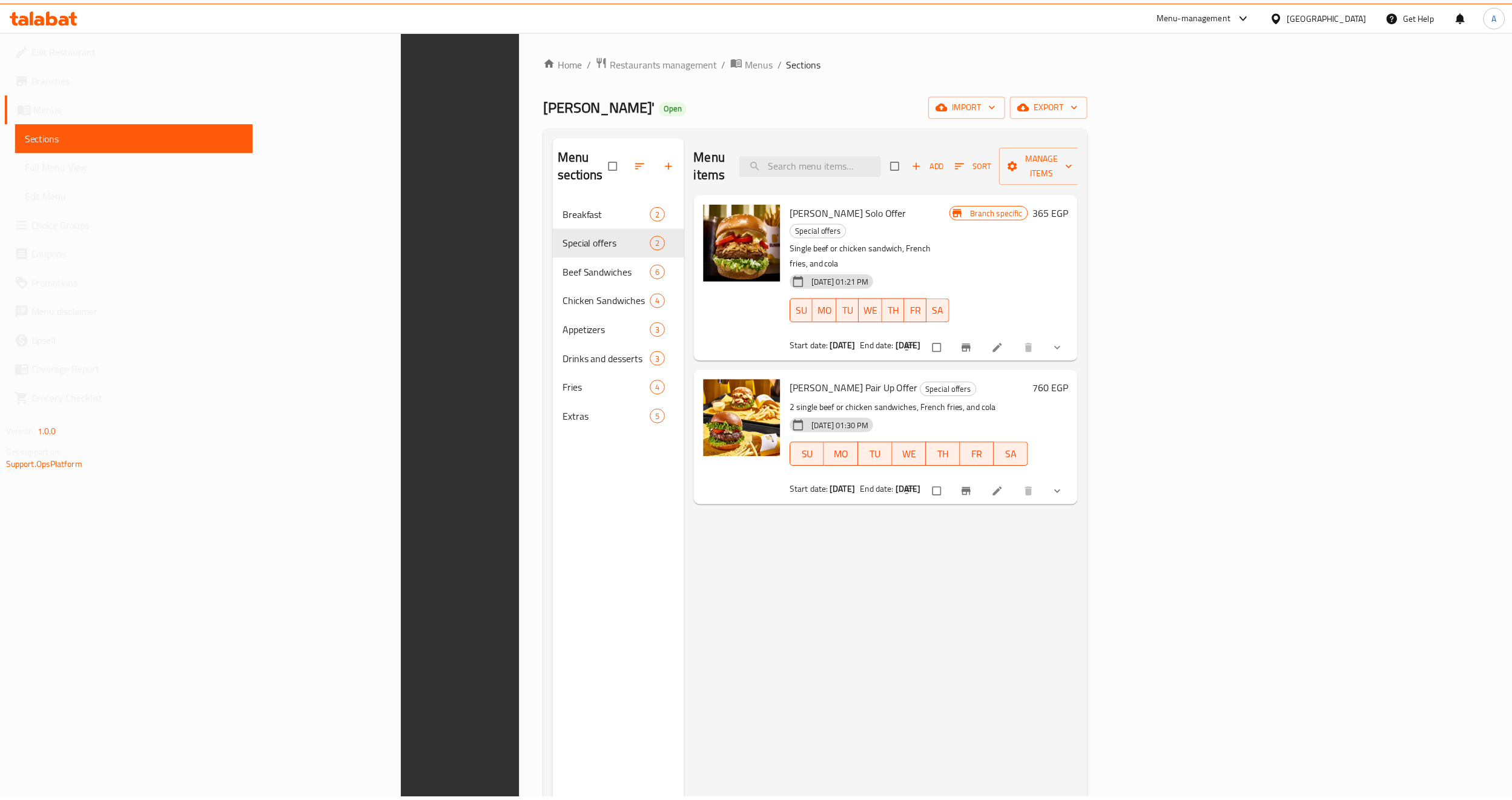
scroll to position [170, 0]
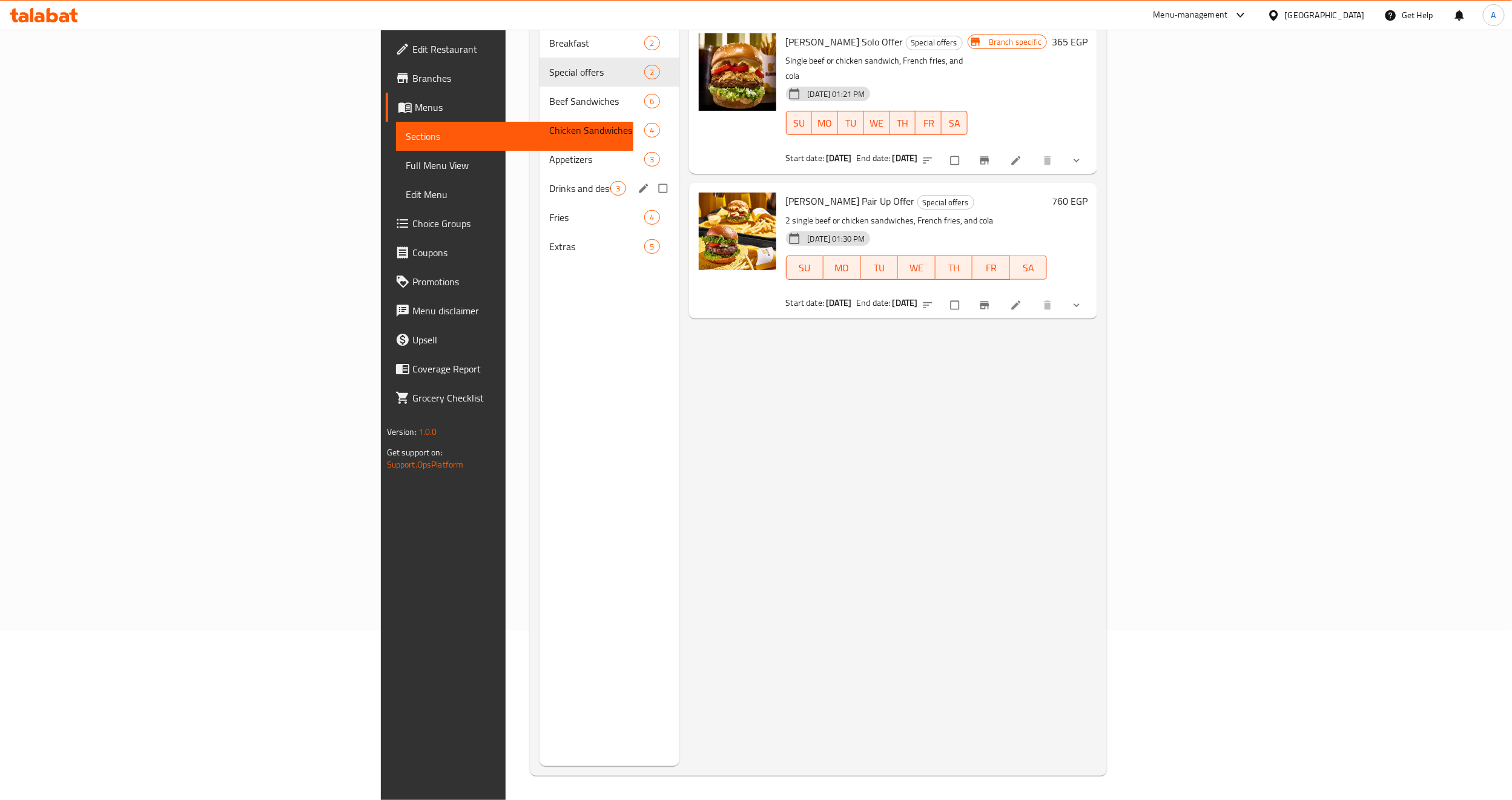
click at [540, 178] on div "Drinks and desserts 3" at bounding box center [609, 188] width 139 height 29
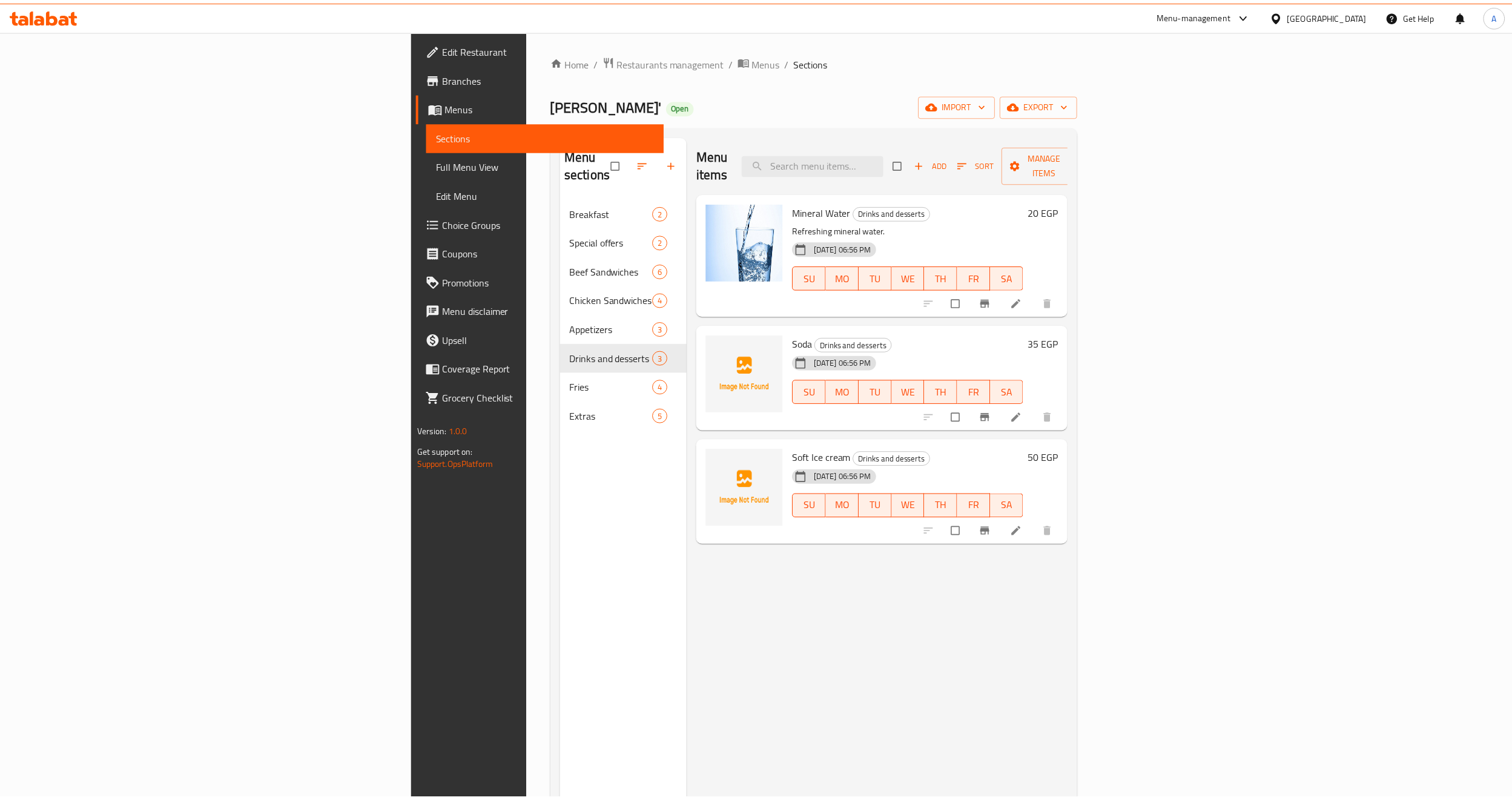
scroll to position [170, 0]
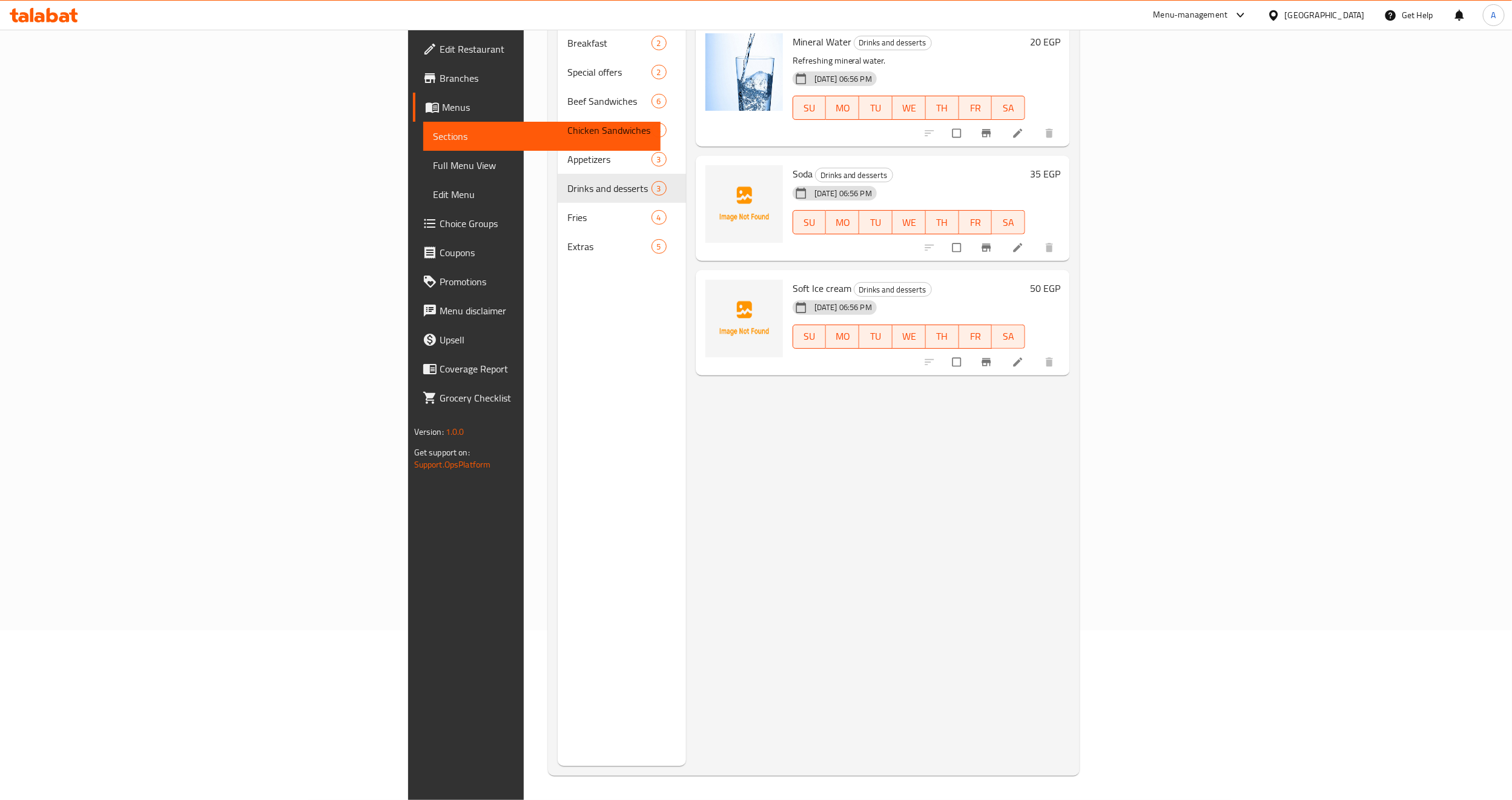
click at [822, 601] on div "Menu items Add Sort Manage items Mineral Water Drinks and desserts Refreshing m…" at bounding box center [878, 366] width 385 height 800
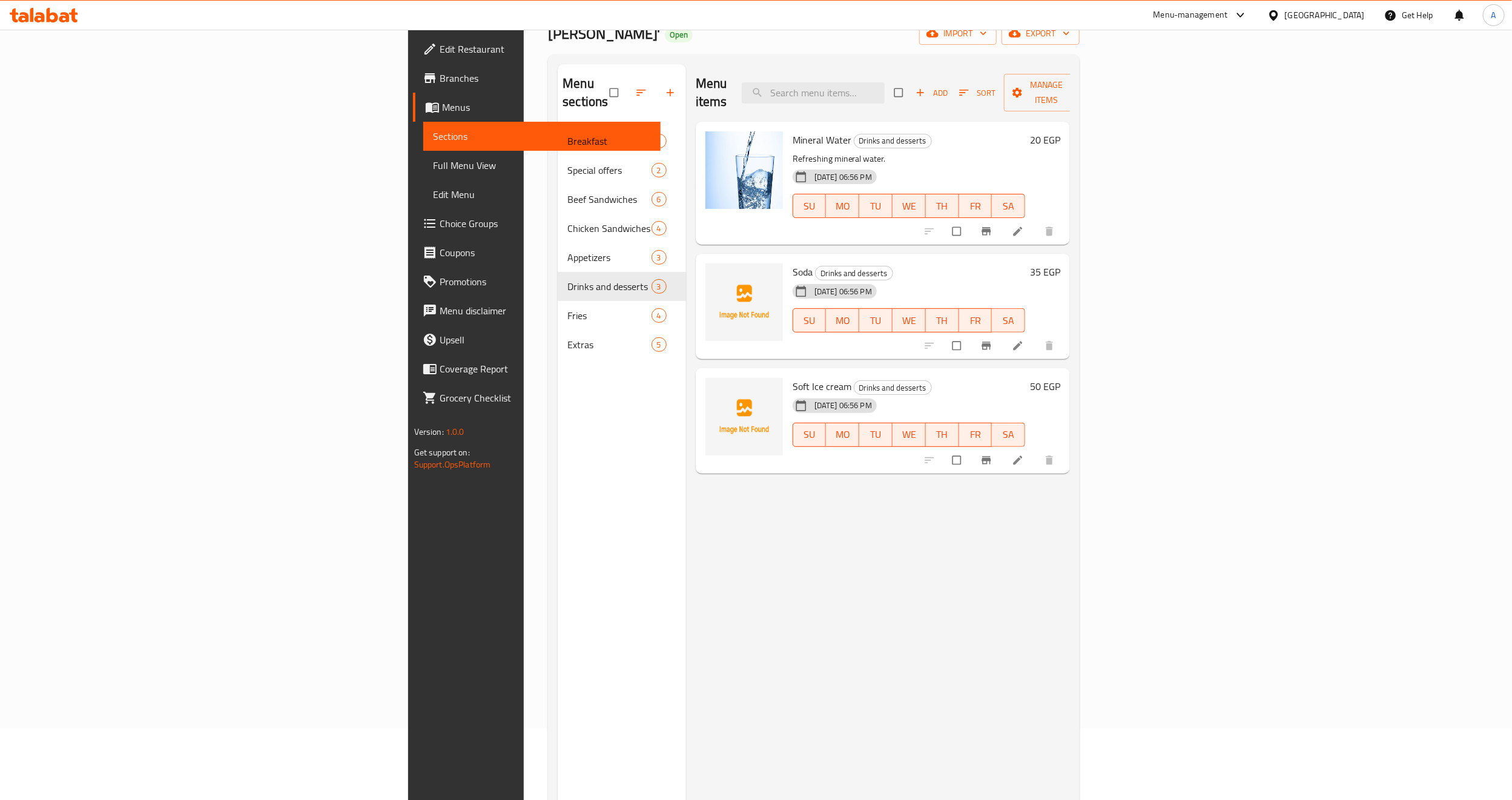
scroll to position [0, 0]
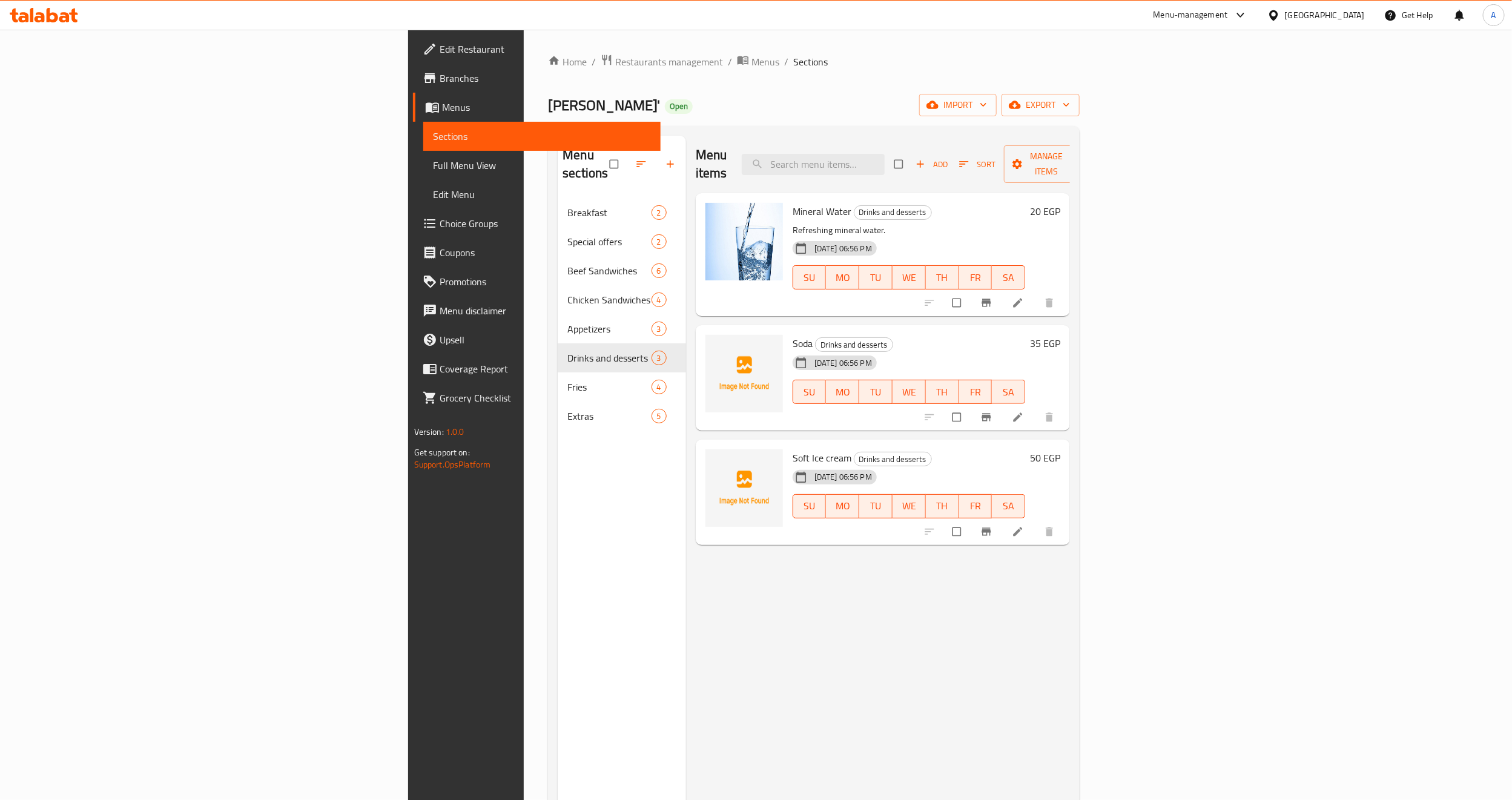
click at [1346, 10] on div "[GEOGRAPHIC_DATA]" at bounding box center [1325, 15] width 80 height 13
click at [1204, 172] on div "Jordan" at bounding box center [1205, 176] width 43 height 28
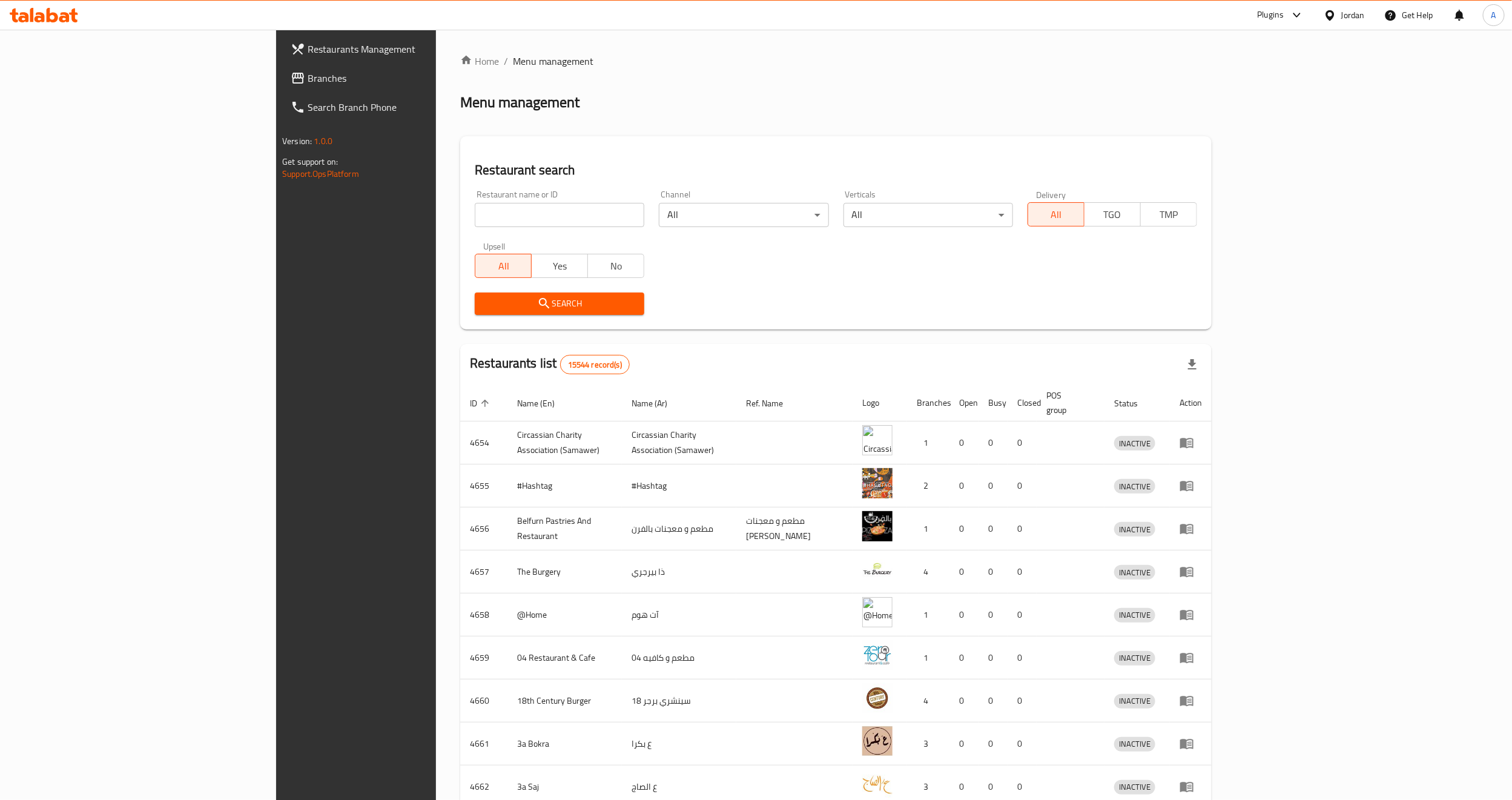
click at [507, 214] on input "search" at bounding box center [559, 214] width 170 height 24
drag, startPoint x: 127, startPoint y: 69, endPoint x: 159, endPoint y: 93, distance: 40.0
click at [281, 69] on link "Branches" at bounding box center [404, 78] width 248 height 29
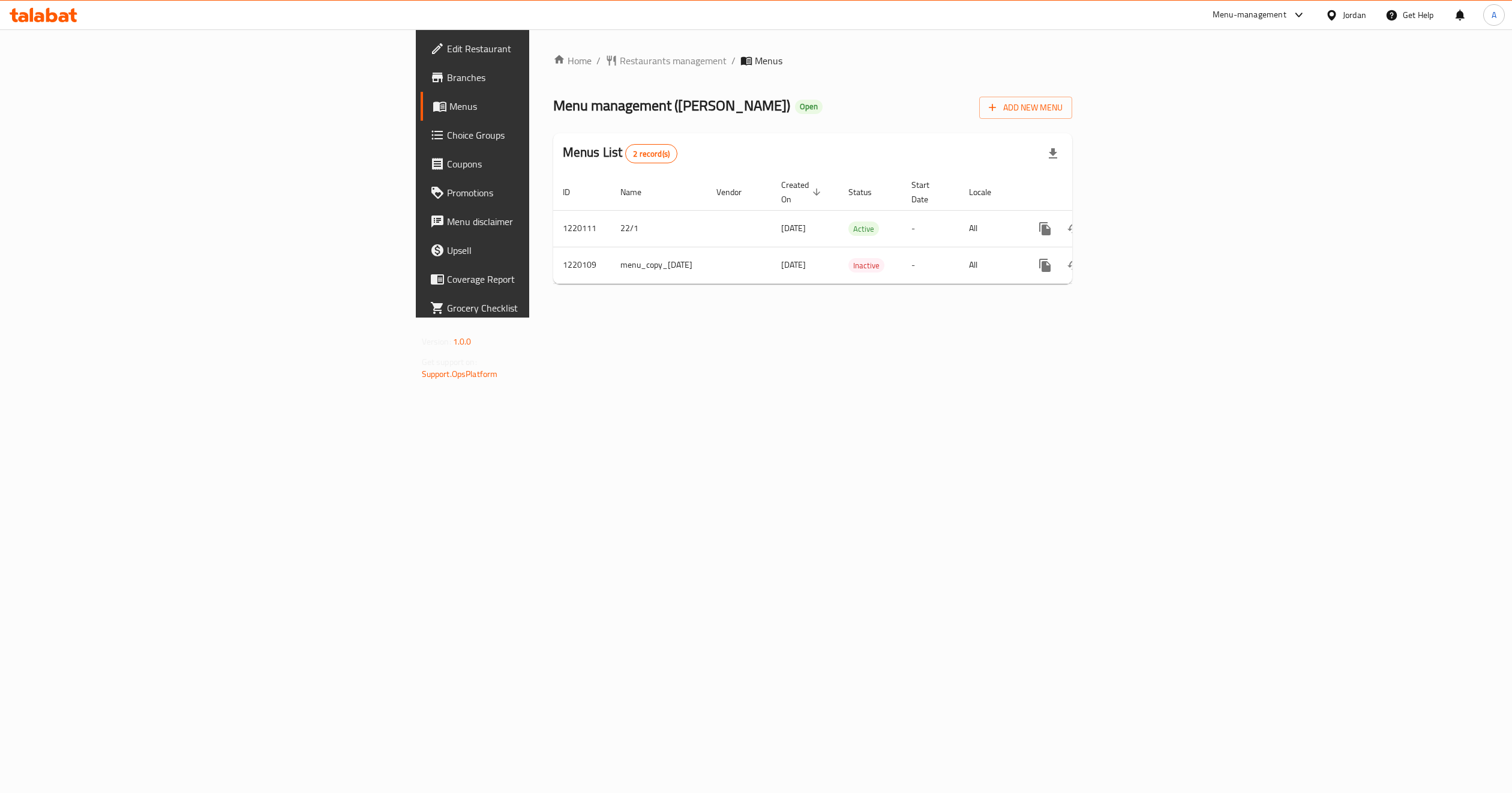
click at [447, 42] on span "Edit Restaurant" at bounding box center [553, 48] width 212 height 14
